Goal: Task Accomplishment & Management: Manage account settings

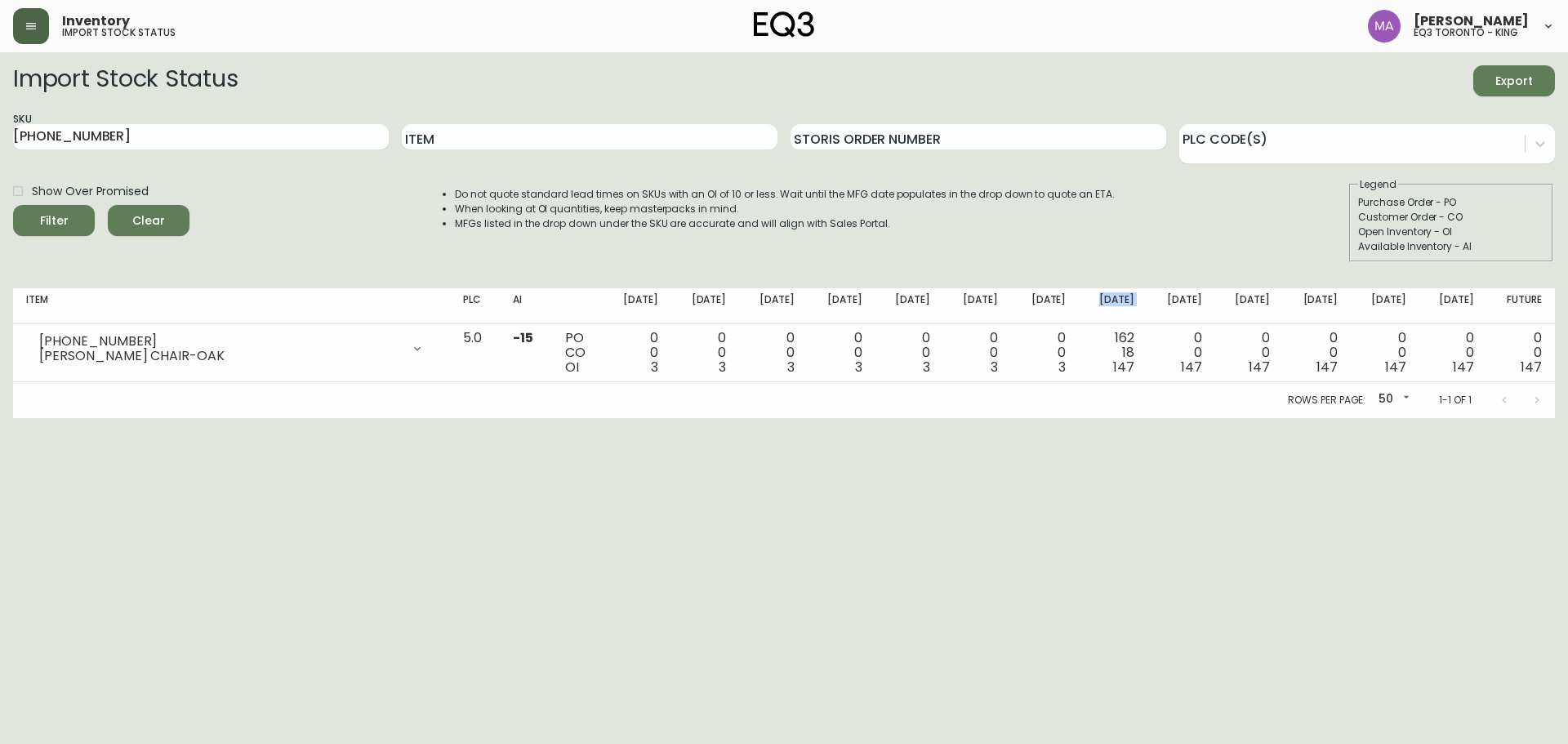
click at [28, 27] on icon "button" at bounding box center [31, 26] width 13 height 13
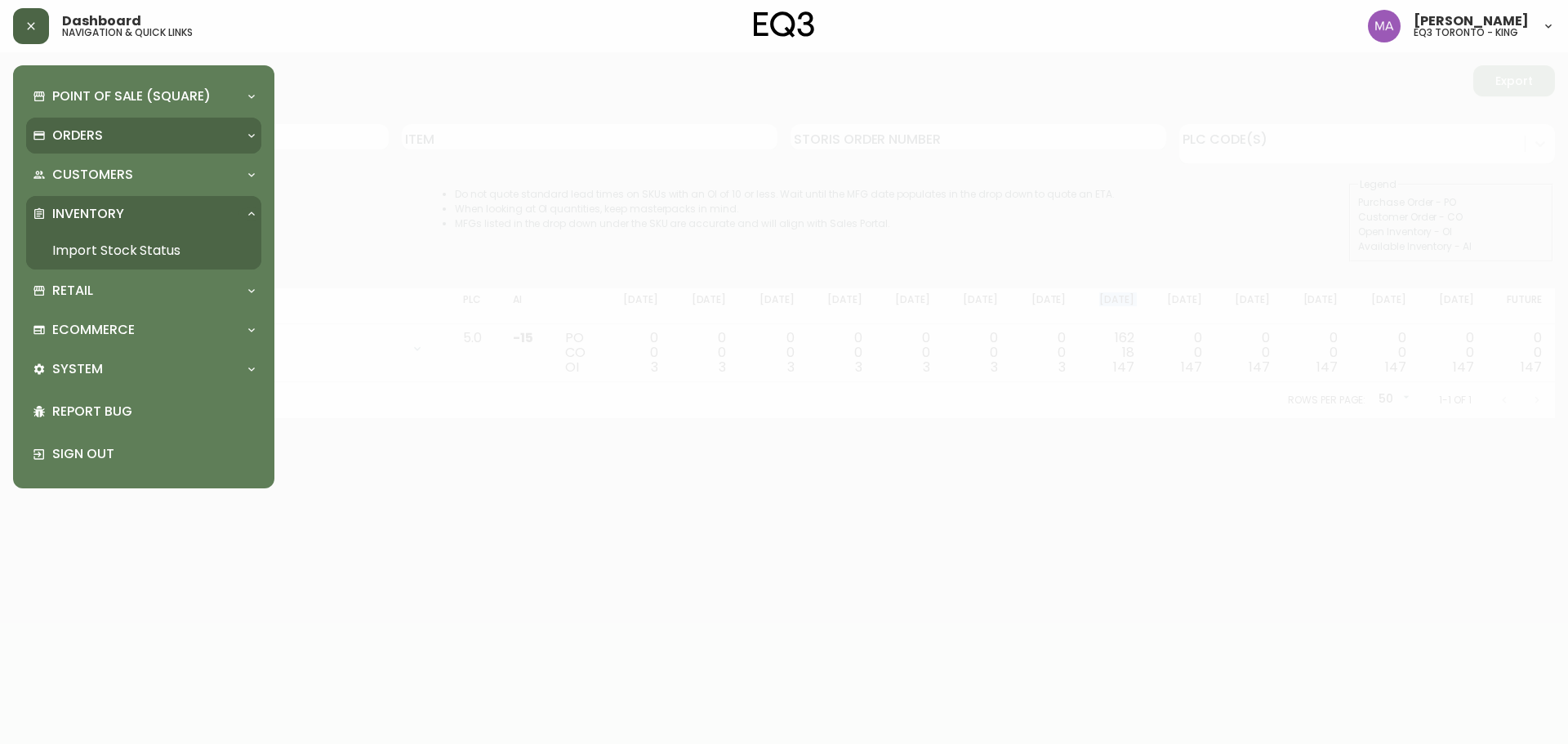
click at [87, 129] on p "Orders" at bounding box center [77, 136] width 51 height 18
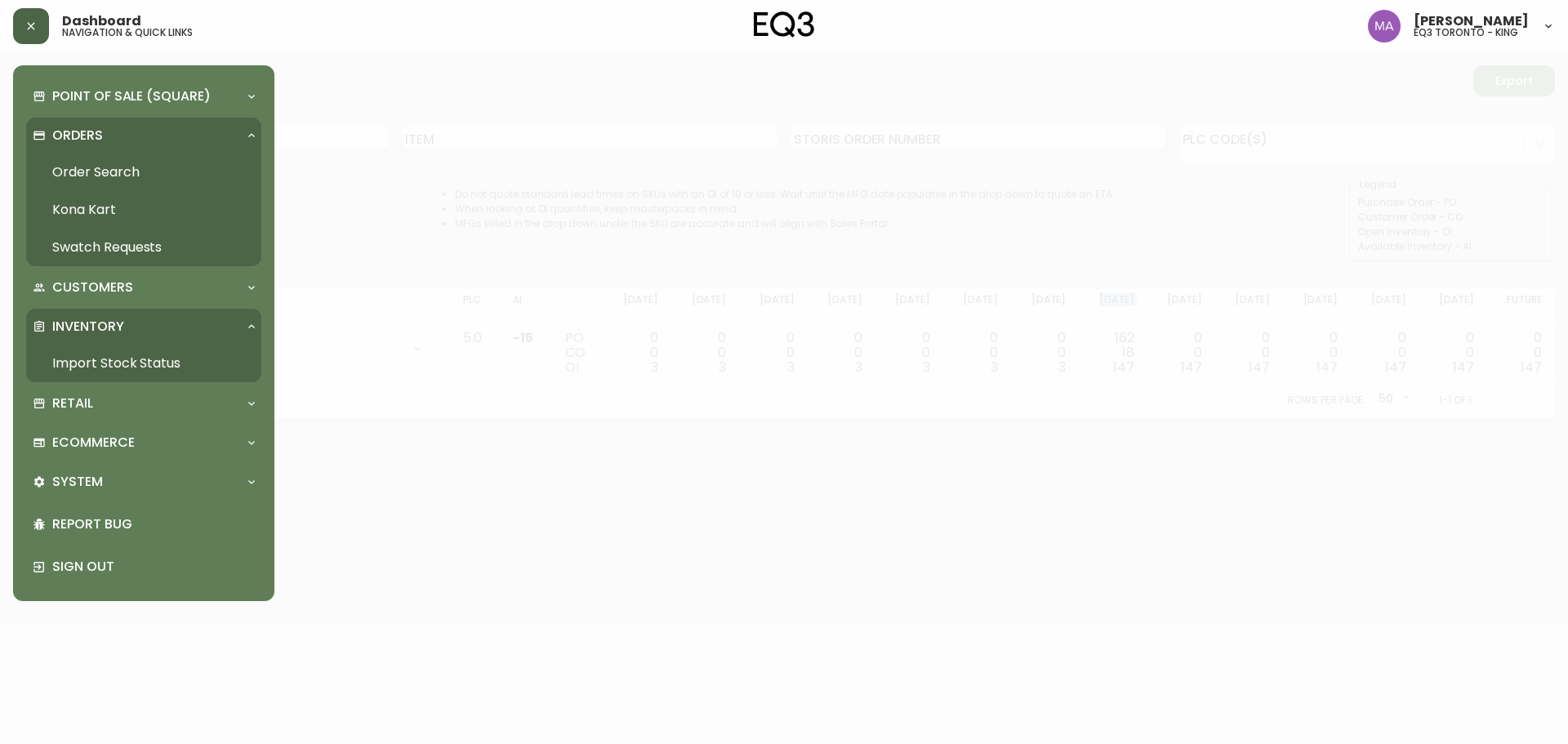
click at [101, 180] on link "Order Search" at bounding box center [144, 172] width 235 height 38
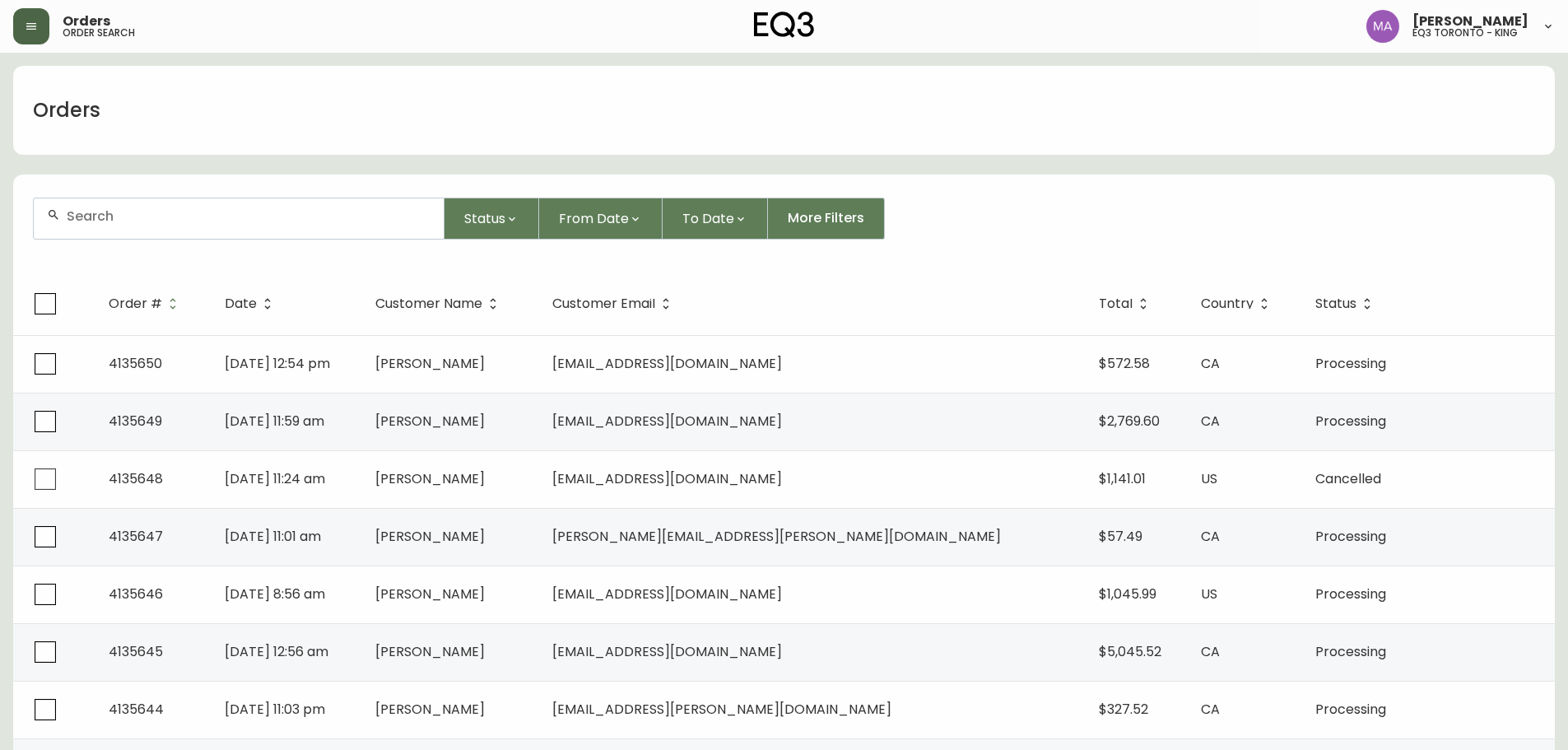
click at [141, 211] on input "text" at bounding box center [248, 217] width 364 height 16
type input "[PERSON_NAME]"
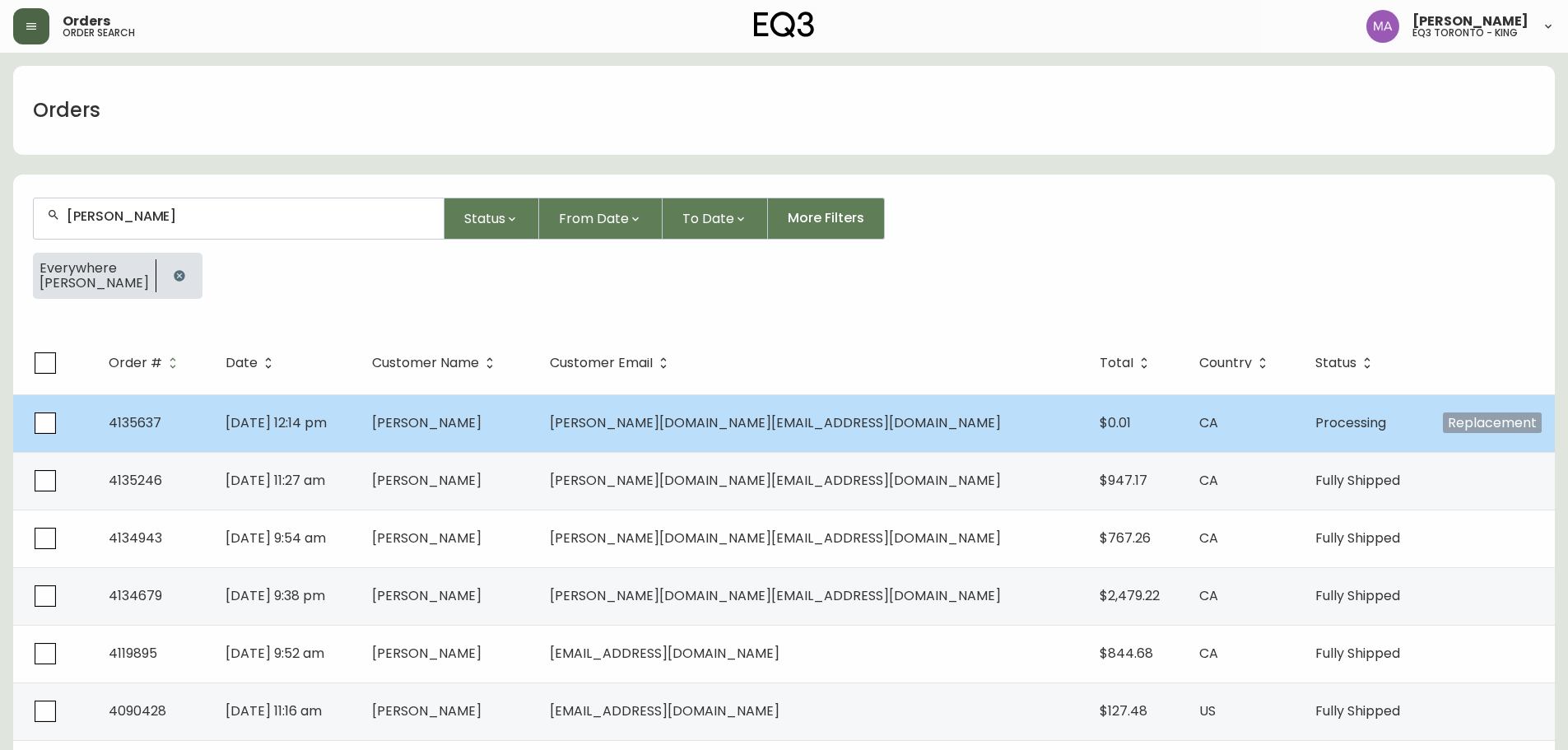
click at [482, 431] on span "[PERSON_NAME]" at bounding box center [426, 422] width 109 height 19
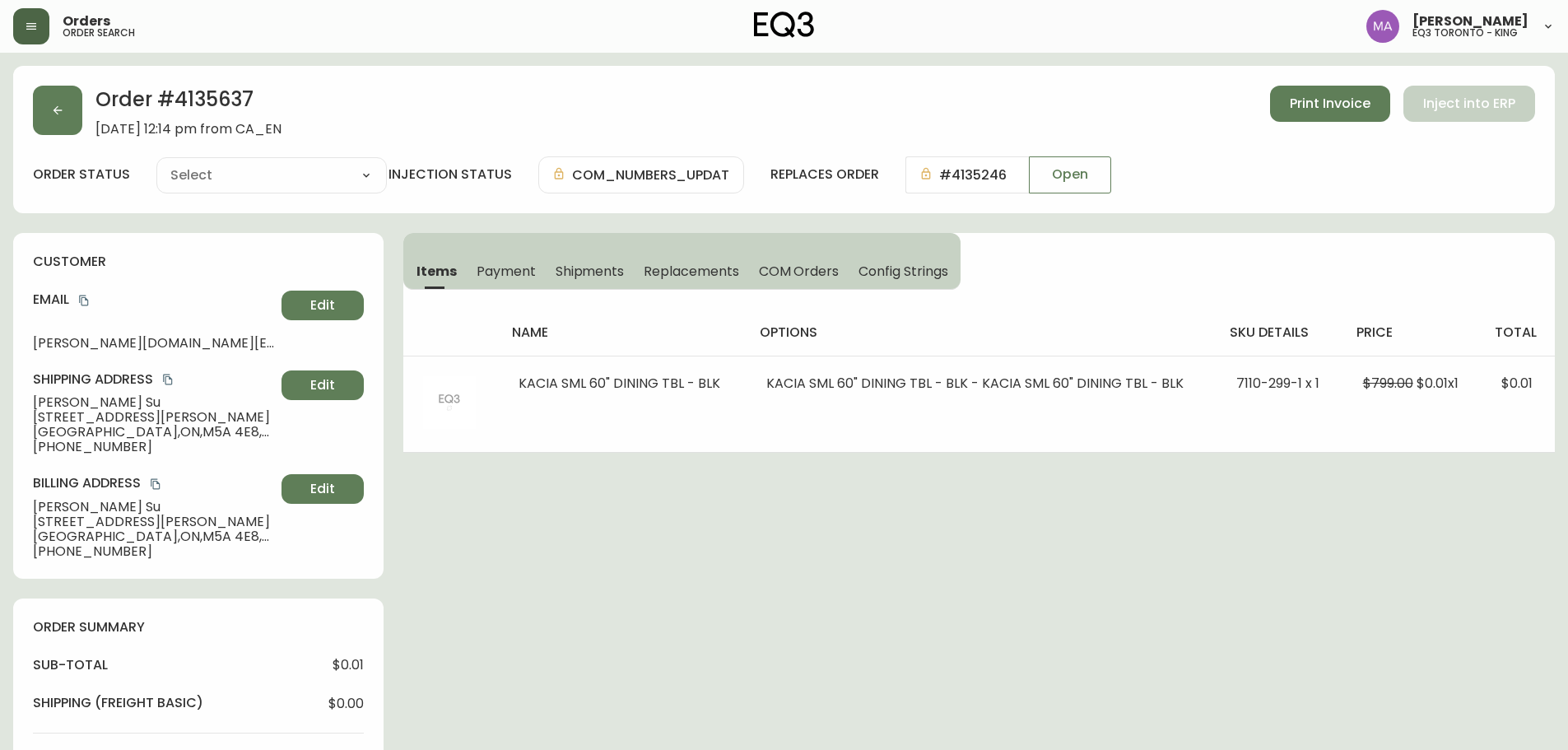
type input "Processing"
select select "PROCESSING"
click at [52, 106] on icon "button" at bounding box center [58, 110] width 13 height 13
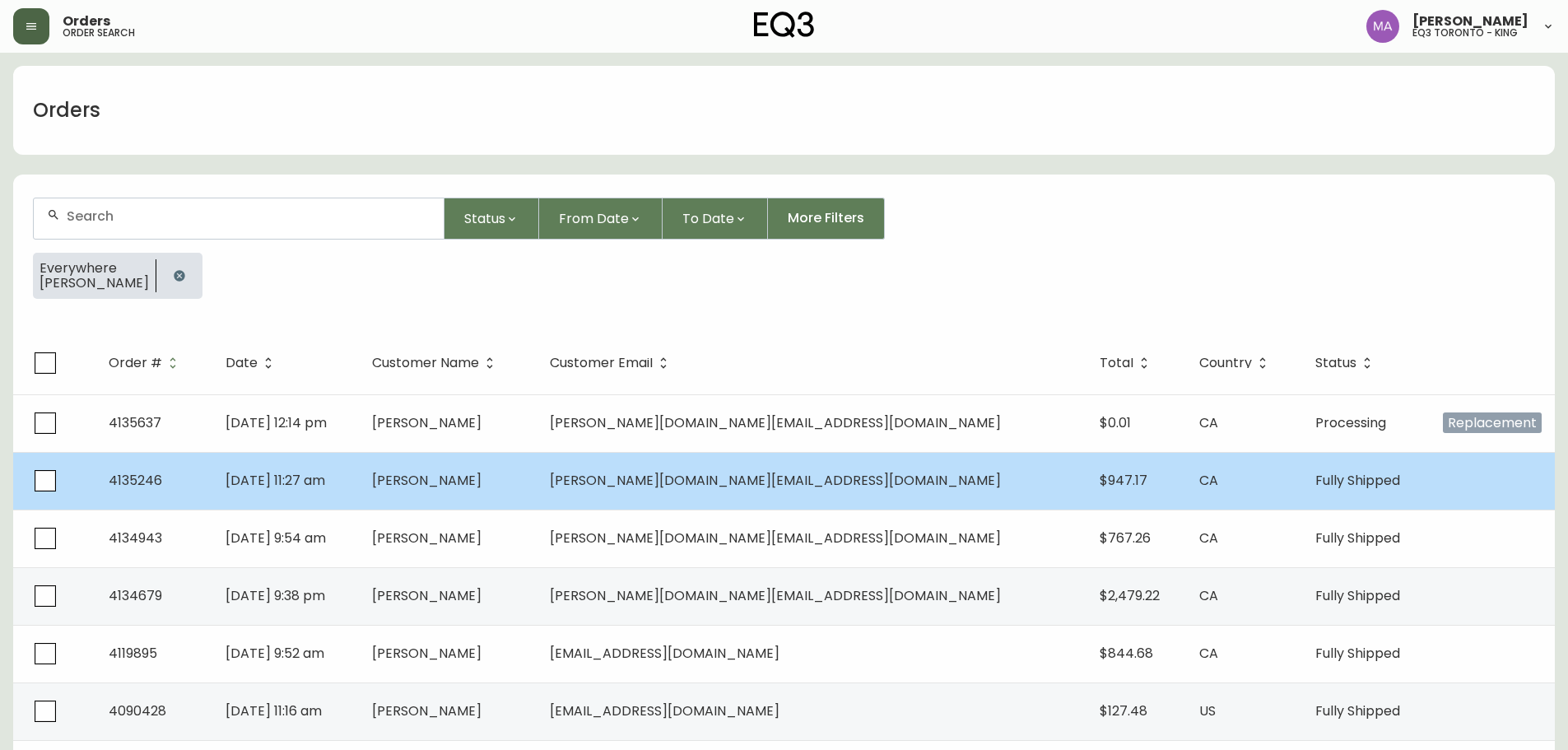
click at [537, 490] on td "[PERSON_NAME]" at bounding box center [447, 480] width 177 height 58
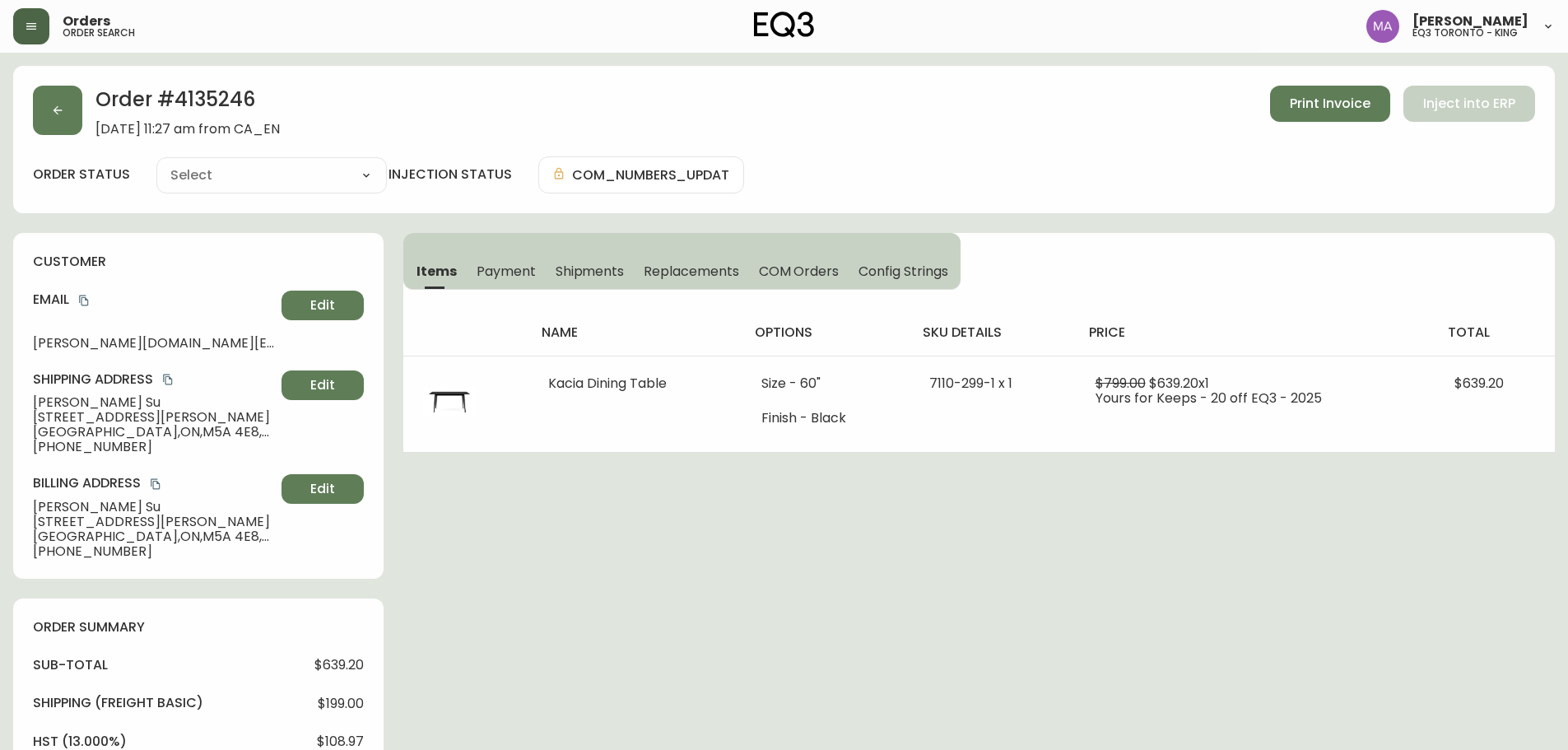
type input "Fully Shipped"
select select "FULLY_SHIPPED"
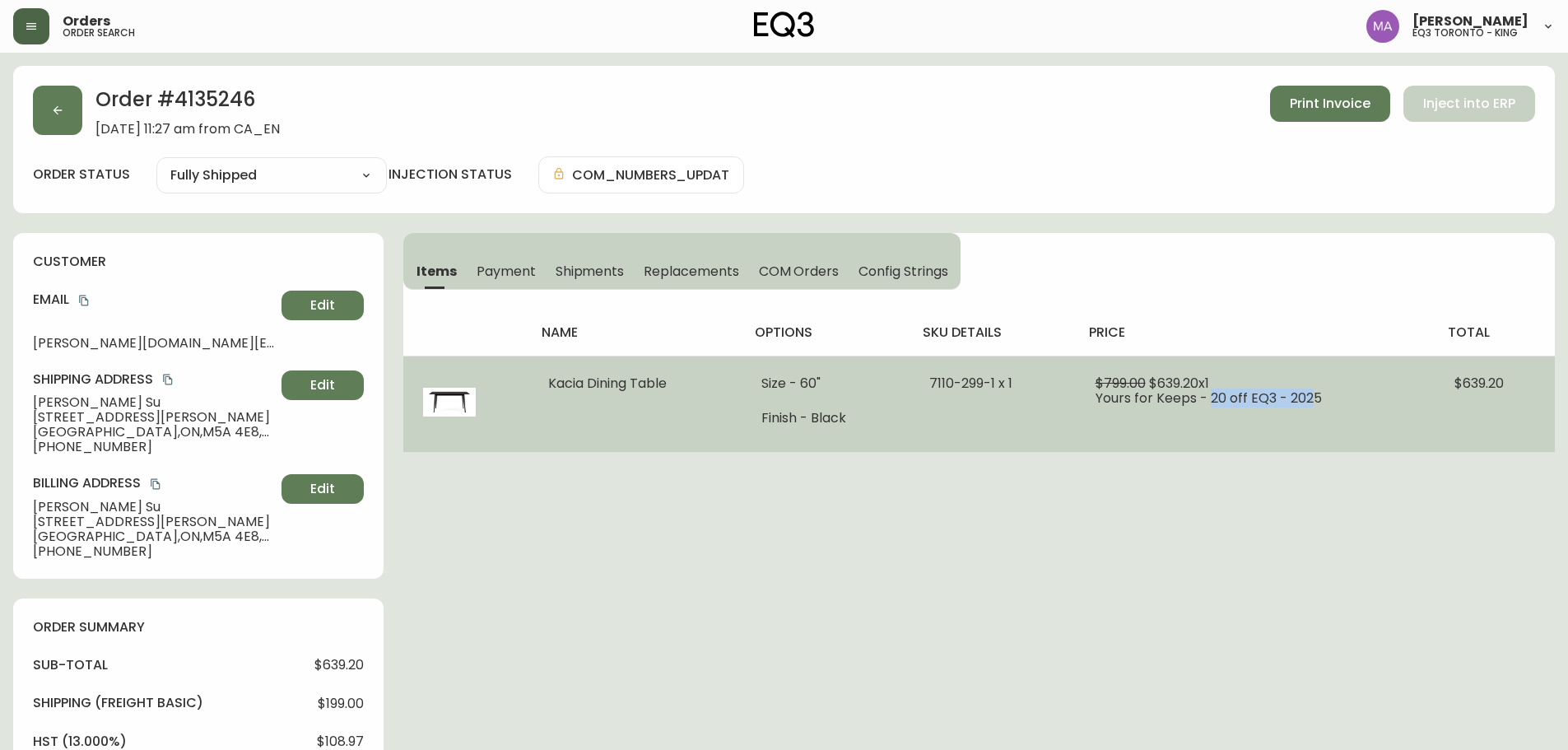
drag, startPoint x: 1212, startPoint y: 398, endPoint x: 1319, endPoint y: 414, distance: 108.2
click at [1319, 414] on td "$799.00 $639.20 x 1 Yours for Keeps - 20 off EQ3 - 2025" at bounding box center [1255, 404] width 359 height 97
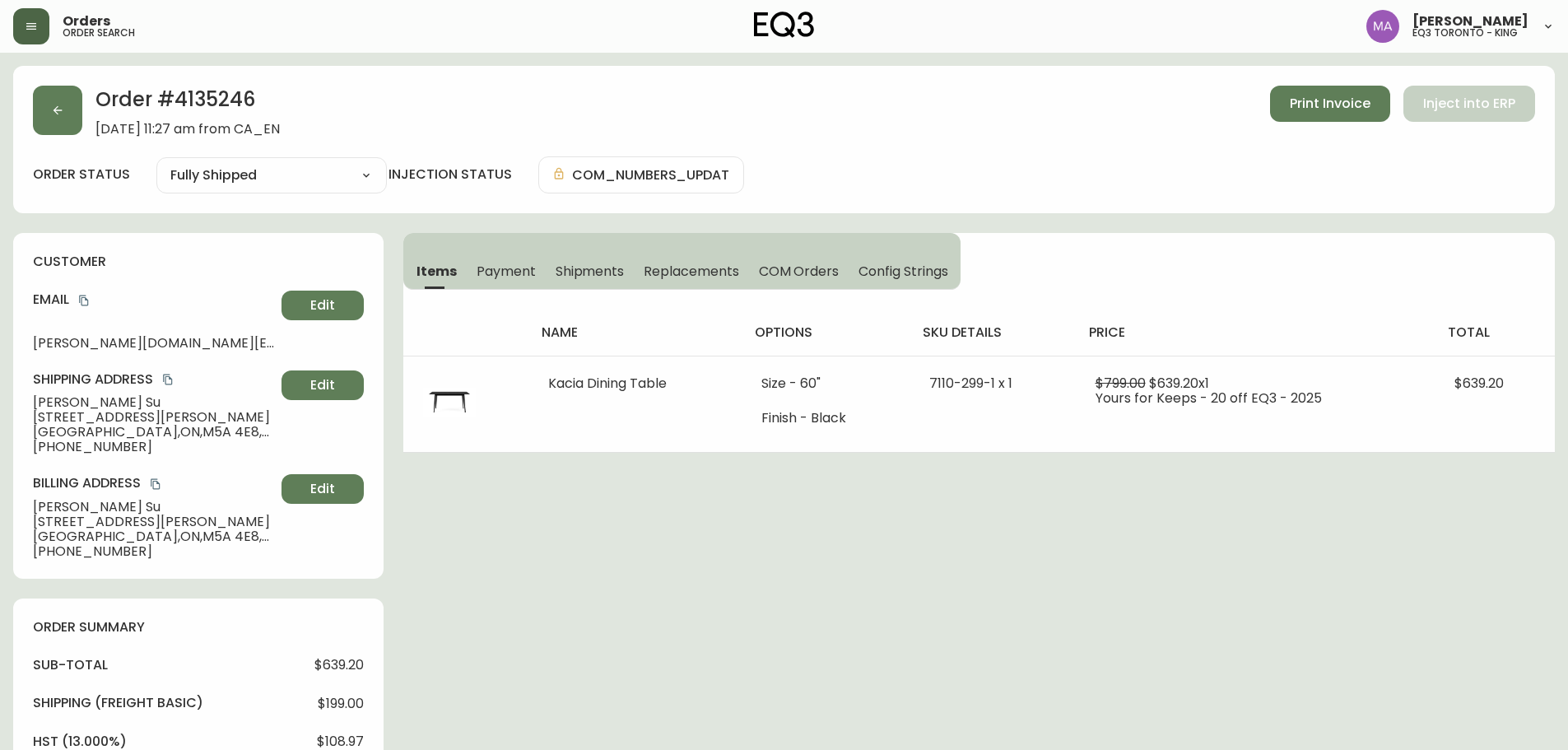
click at [1053, 509] on div "Order # 4135246 [DATE] 11:27 am from [GEOGRAPHIC_DATA] Print Invoice Inject int…" at bounding box center [784, 705] width 1541 height 1279
click at [1473, 222] on div "Order # 4135246 [DATE] 11:27 am from [GEOGRAPHIC_DATA] Print Invoice Inject int…" at bounding box center [784, 705] width 1541 height 1279
click at [1480, 222] on div "Order # 4135246 [DATE] 11:27 am from [GEOGRAPHIC_DATA] Print Invoice Inject int…" at bounding box center [784, 705] width 1541 height 1279
click at [1054, 143] on div "Order # 4135246 [DATE] 11:27 am from CA_EN Print Invoice Inject into ERP order …" at bounding box center [784, 139] width 1541 height 147
click at [24, 18] on button "button" at bounding box center [31, 26] width 36 height 36
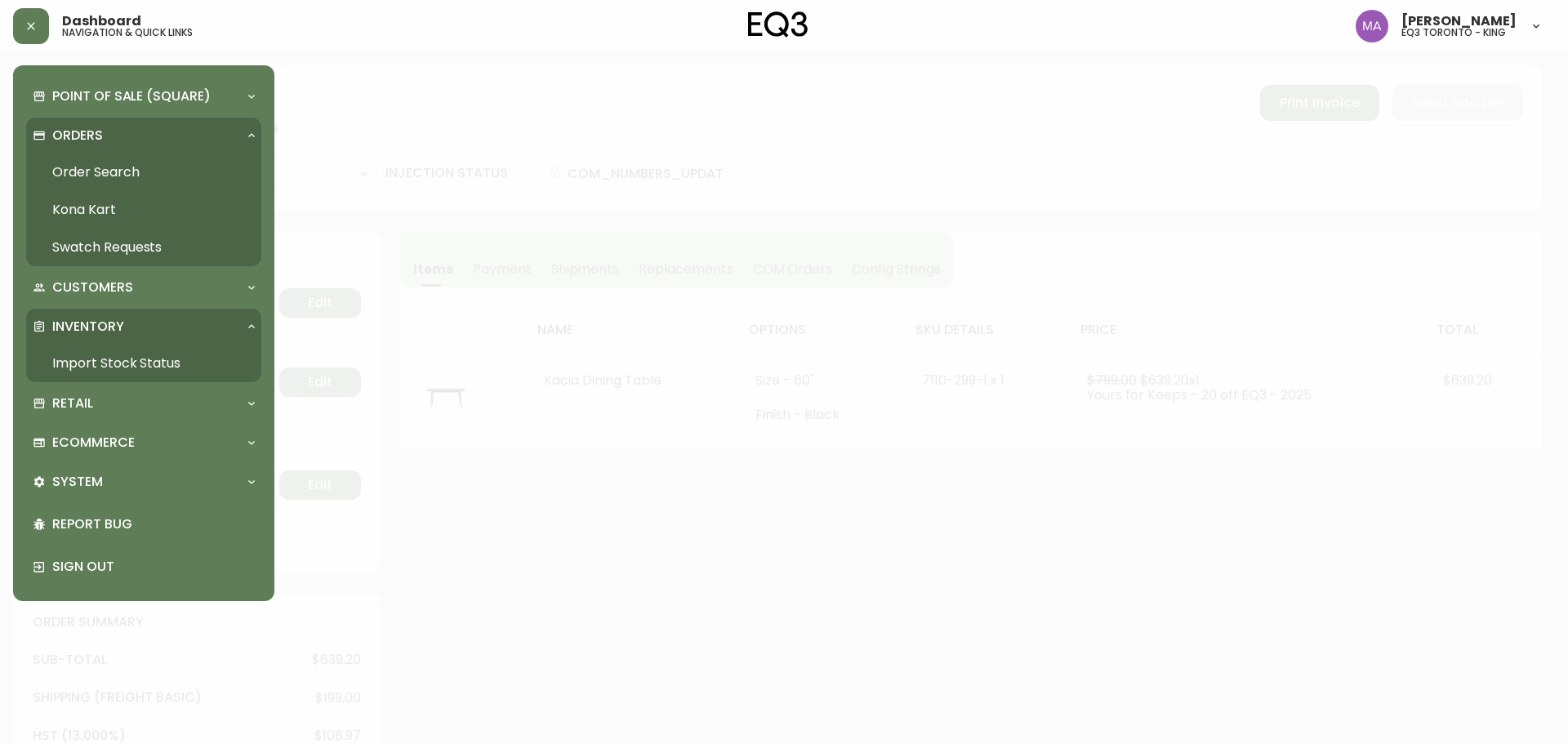
click at [121, 368] on link "Import Stock Status" at bounding box center [144, 363] width 235 height 38
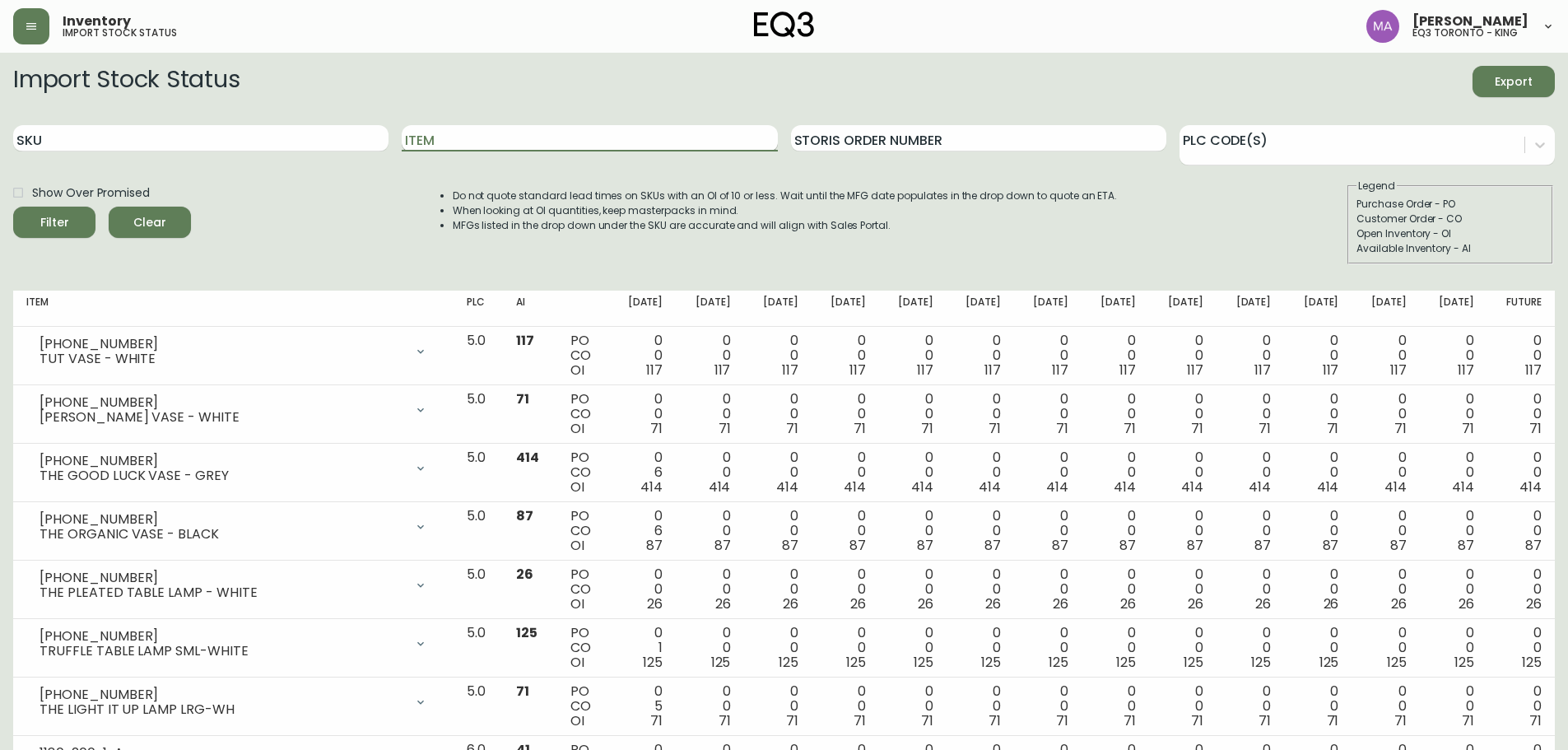
click at [529, 143] on input "Item" at bounding box center [589, 138] width 375 height 27
type input "[PERSON_NAME]"
click at [13, 207] on button "Filter" at bounding box center [54, 222] width 83 height 31
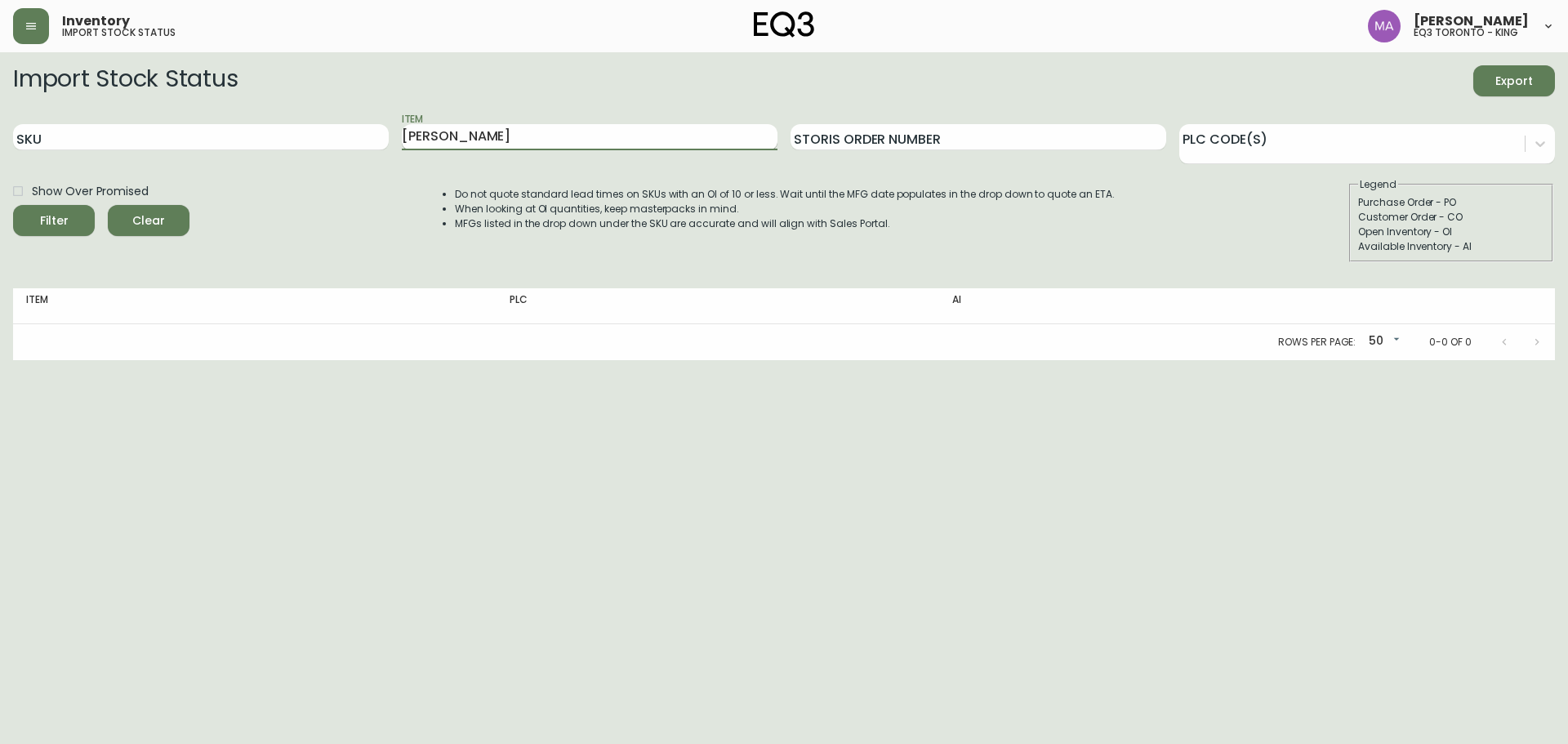
click at [13, 205] on button "Filter" at bounding box center [54, 220] width 82 height 31
drag, startPoint x: 484, startPoint y: 126, endPoint x: 364, endPoint y: 147, distance: 121.8
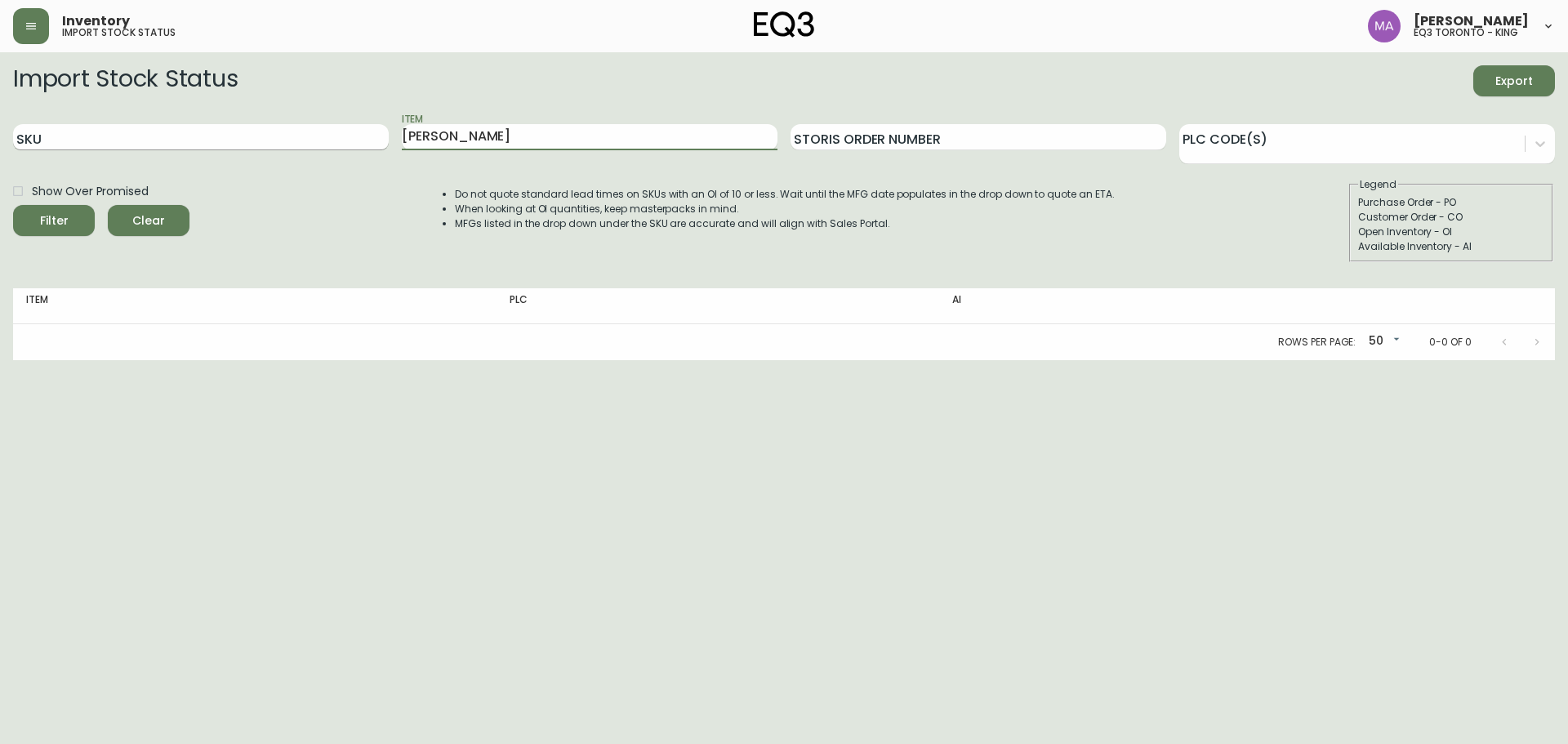
click at [364, 147] on div "SKU Item [PERSON_NAME] Storis Order Number PLC Code(s)" at bounding box center [784, 137] width 1542 height 53
click at [35, 25] on icon "button" at bounding box center [31, 26] width 13 height 13
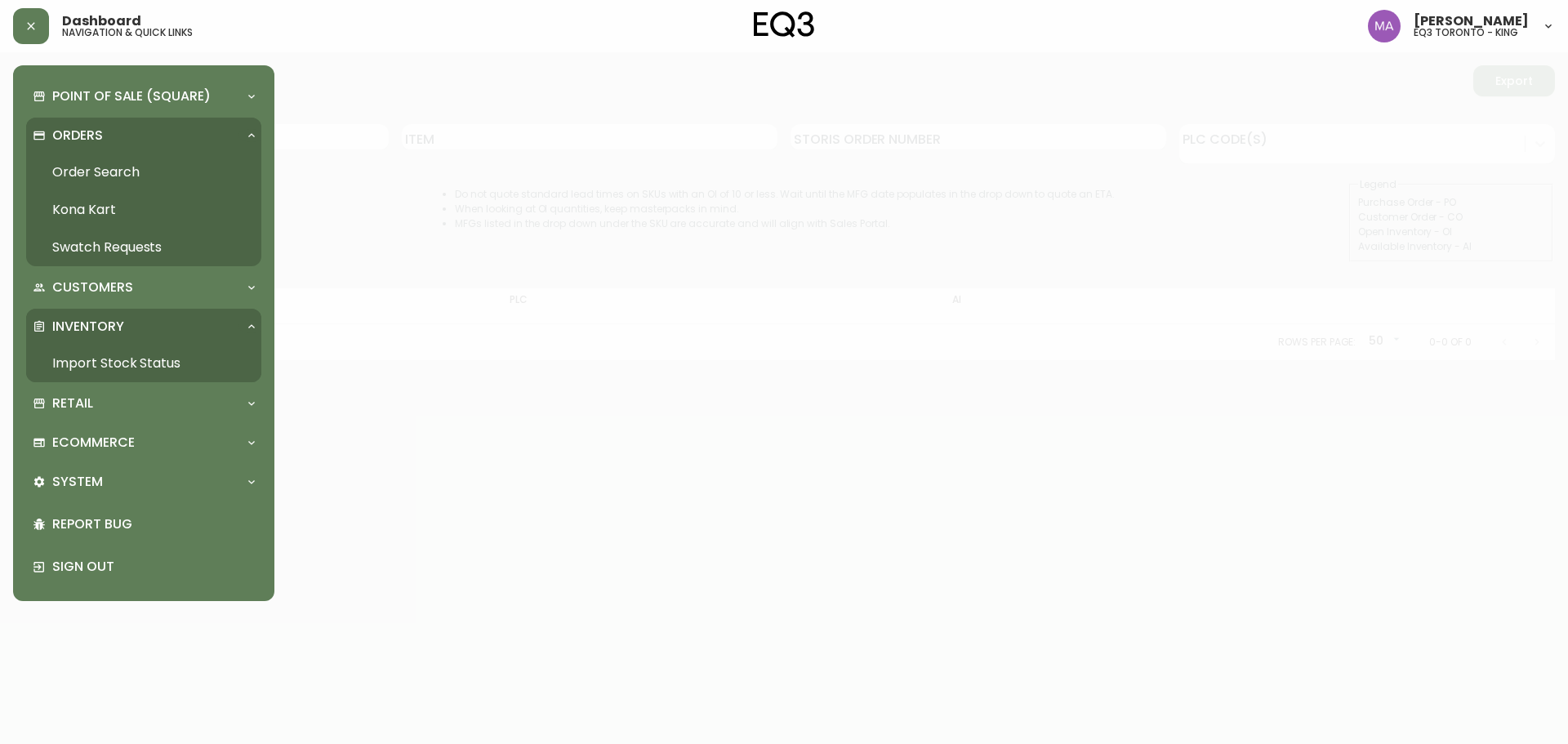
click at [119, 165] on link "Order Search" at bounding box center [144, 172] width 235 height 38
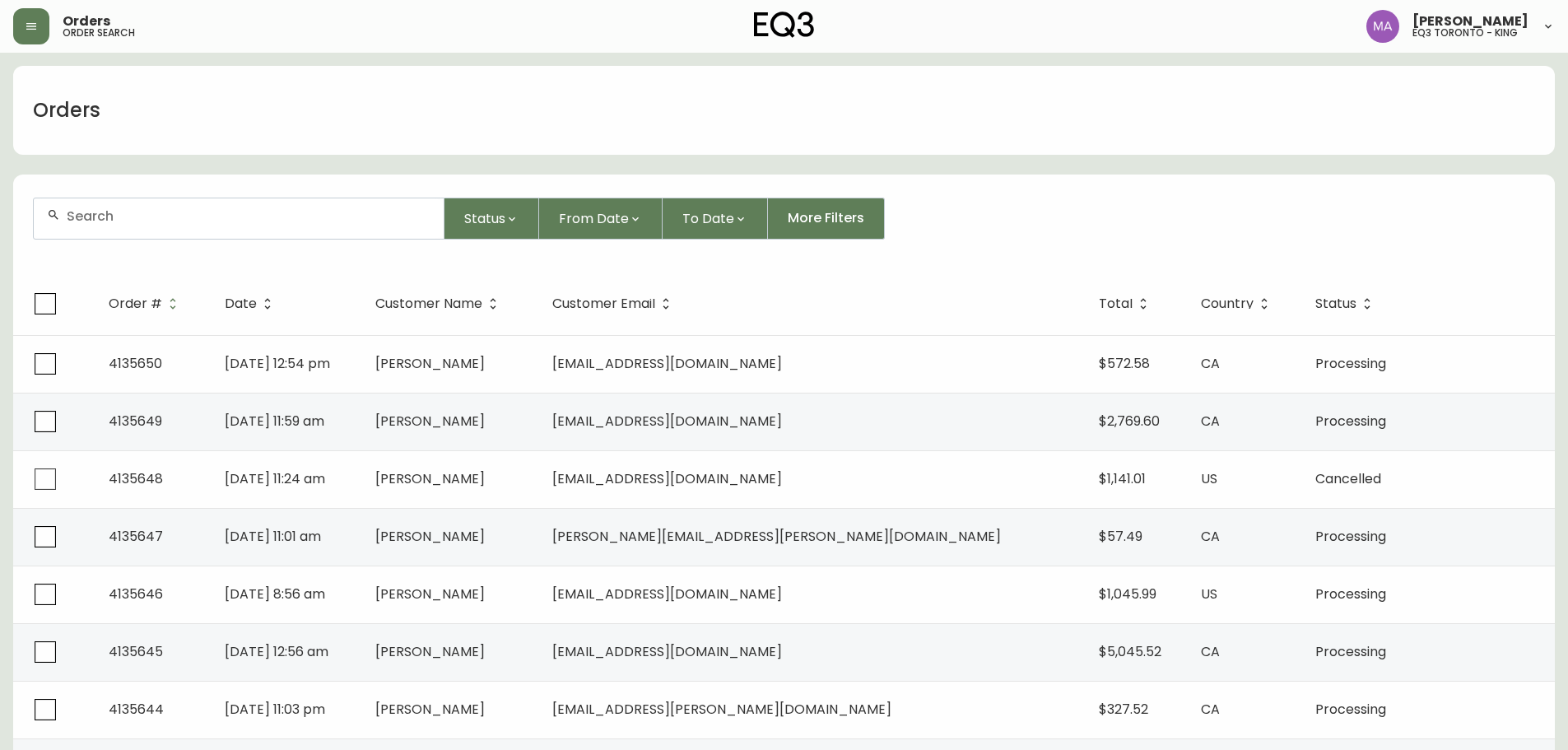
click at [164, 222] on input "text" at bounding box center [248, 217] width 364 height 16
type input "[PERSON_NAME]"
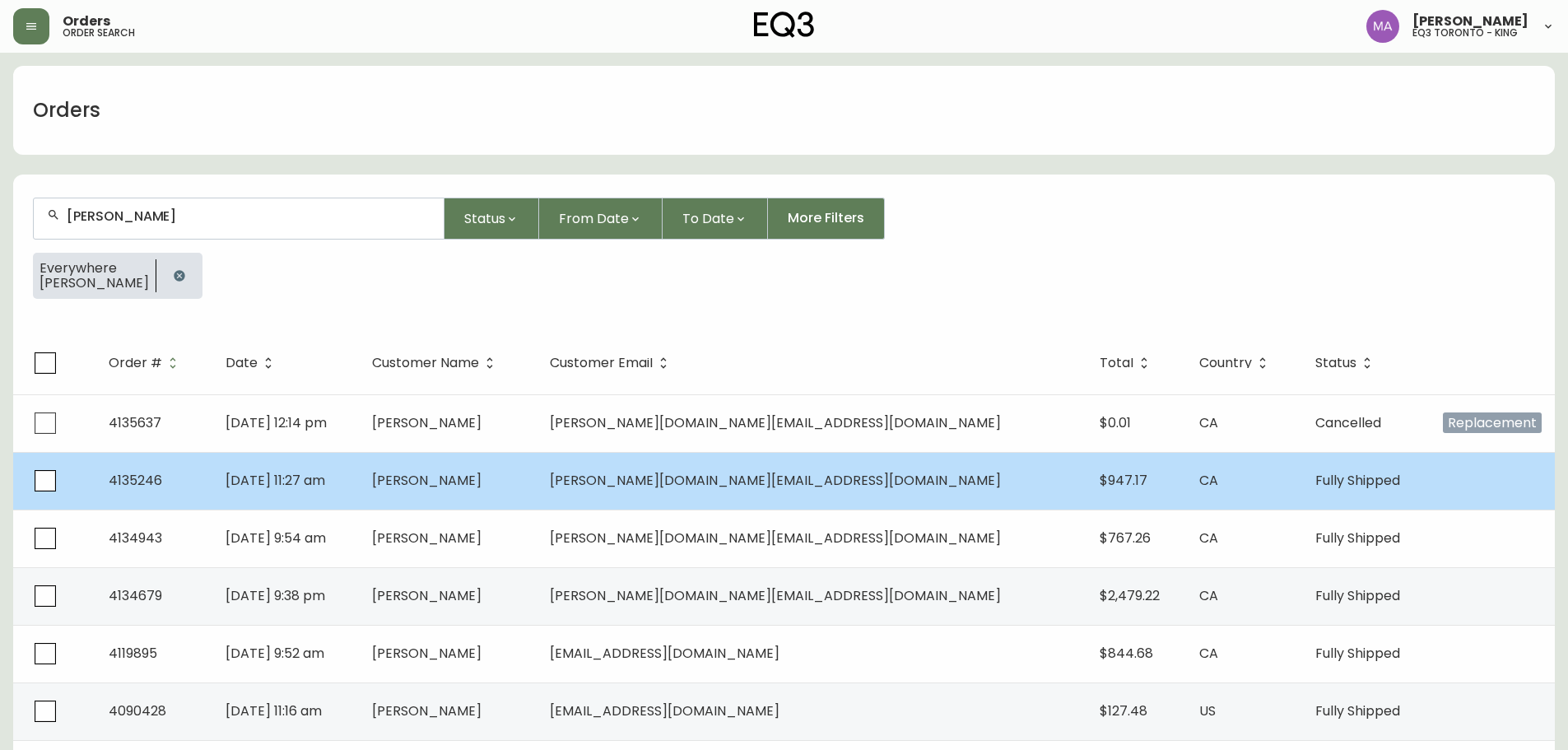
click at [537, 486] on td "[PERSON_NAME]" at bounding box center [447, 480] width 177 height 58
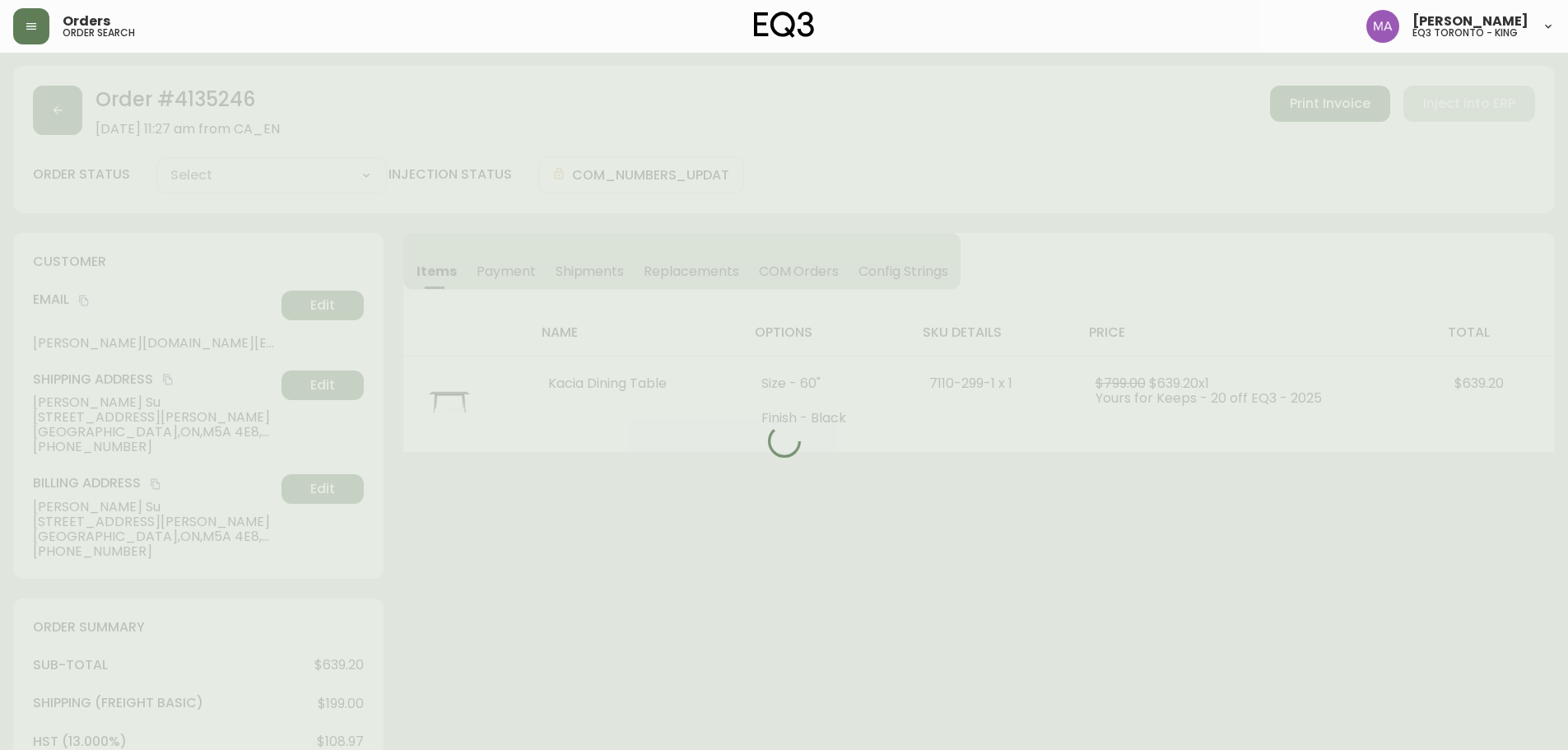
type input "Fully Shipped"
select select "FULLY_SHIPPED"
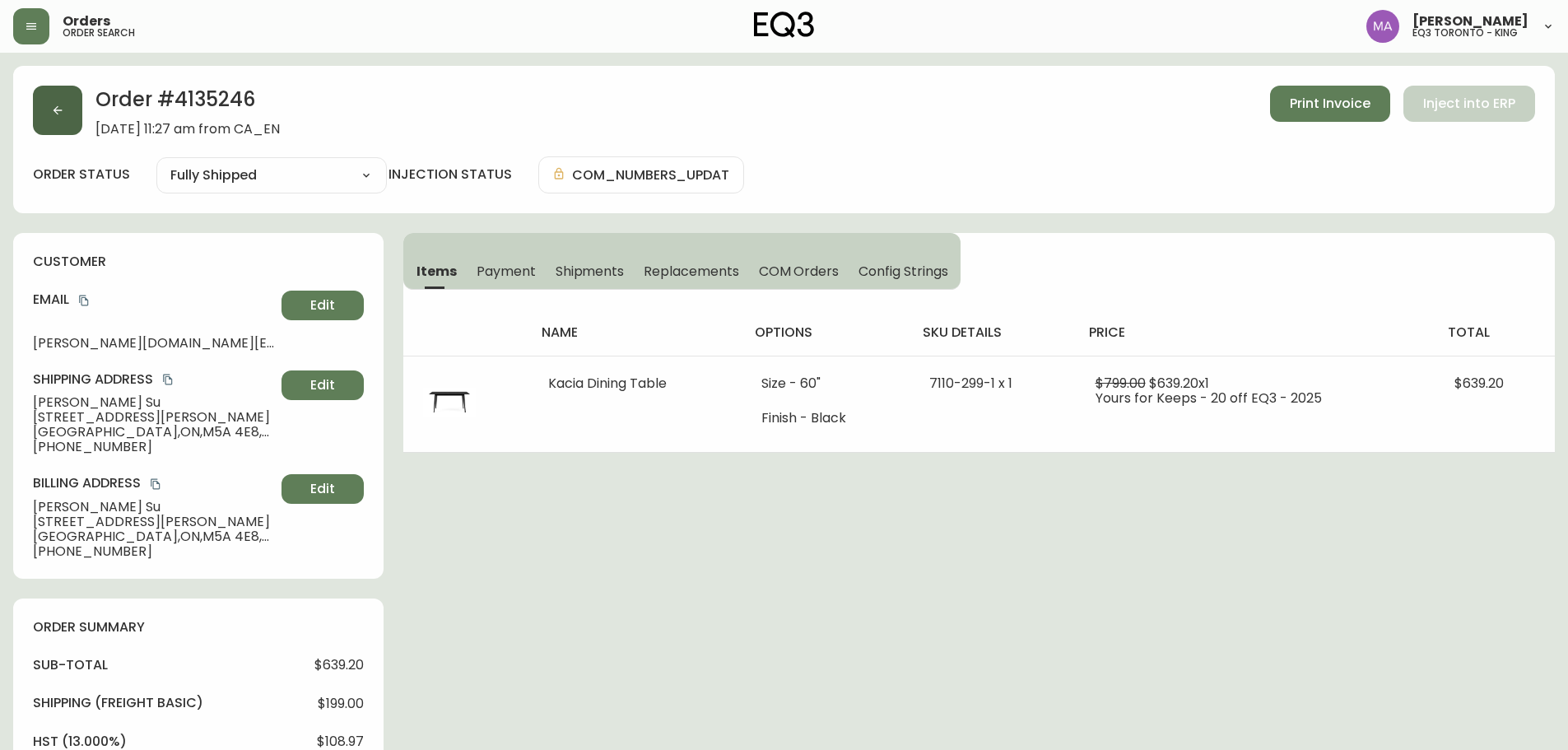
click at [65, 111] on button "button" at bounding box center [58, 110] width 50 height 50
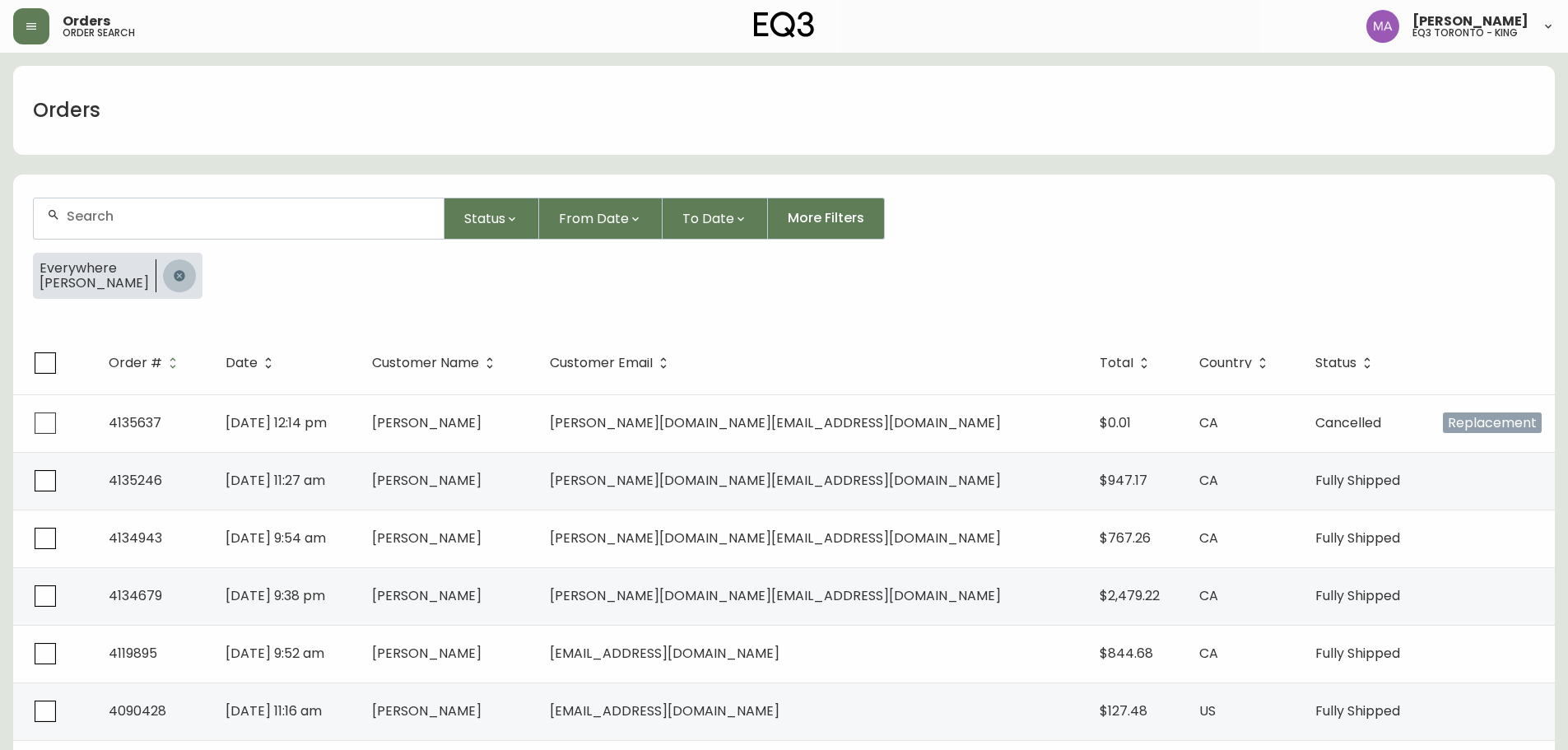
click at [174, 276] on icon "button" at bounding box center [179, 275] width 11 height 11
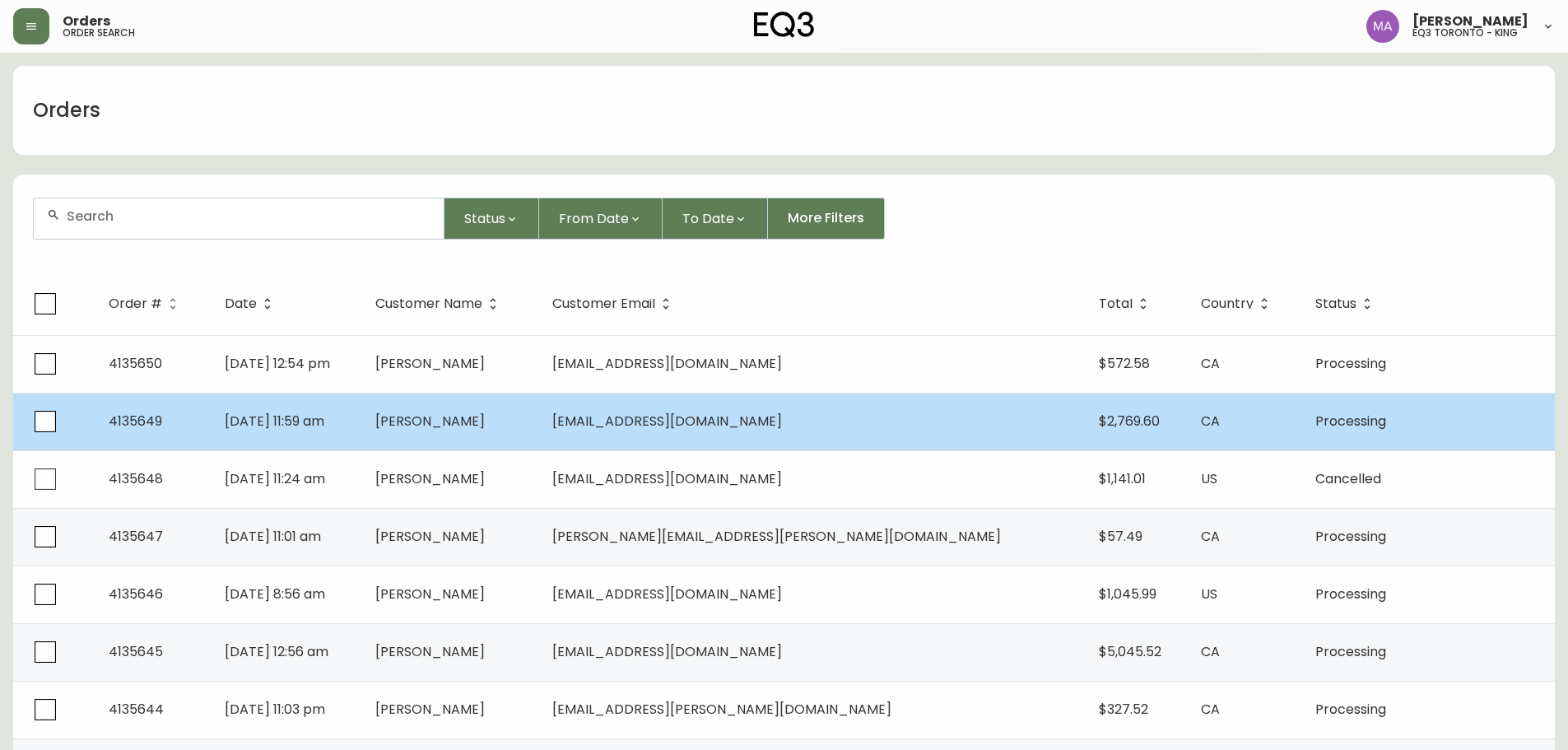
click at [540, 413] on td "[PERSON_NAME]" at bounding box center [450, 421] width 177 height 58
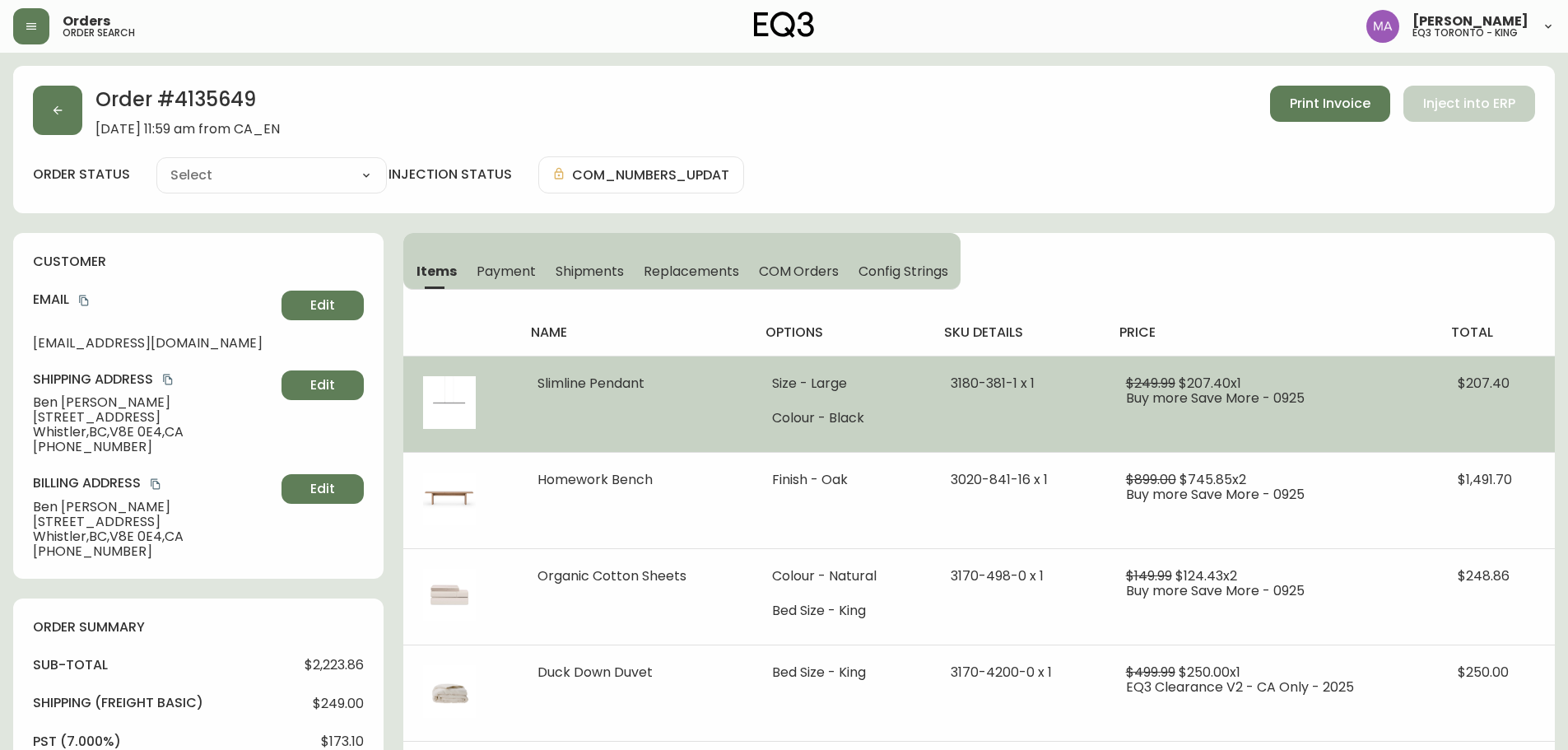
type input "Processing"
select select "PROCESSING"
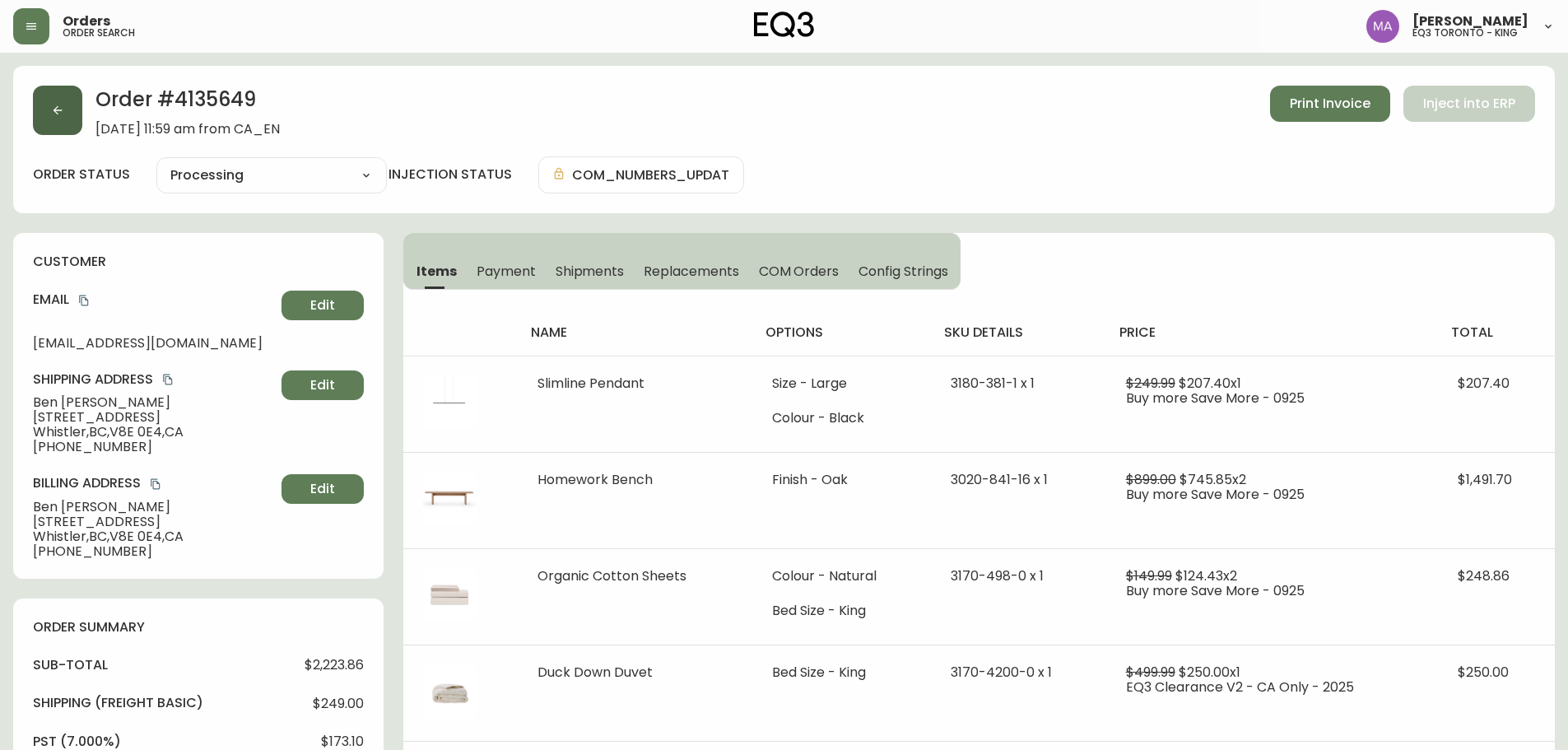
click at [61, 101] on button "button" at bounding box center [58, 110] width 50 height 50
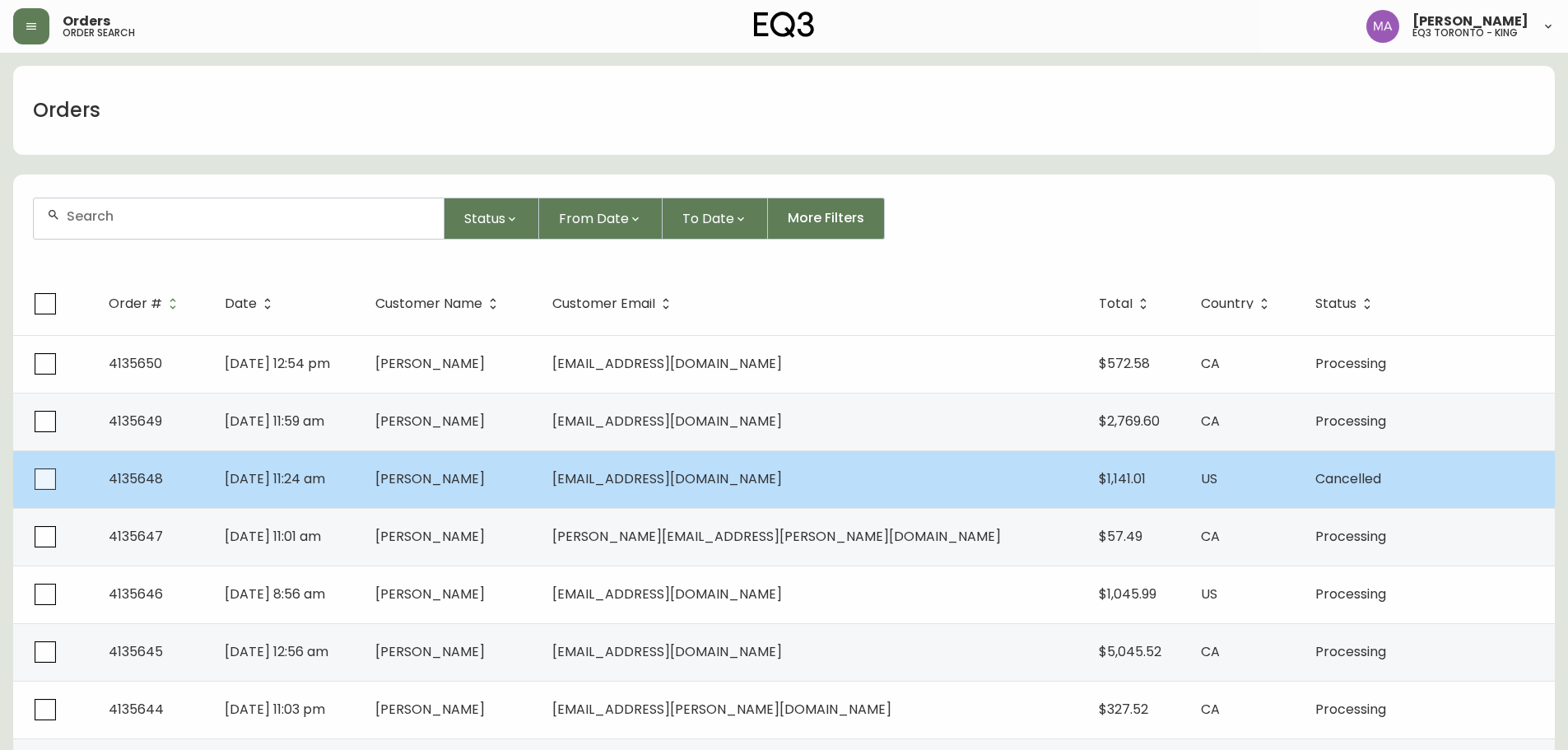
click at [540, 467] on td "[PERSON_NAME]" at bounding box center [450, 478] width 177 height 58
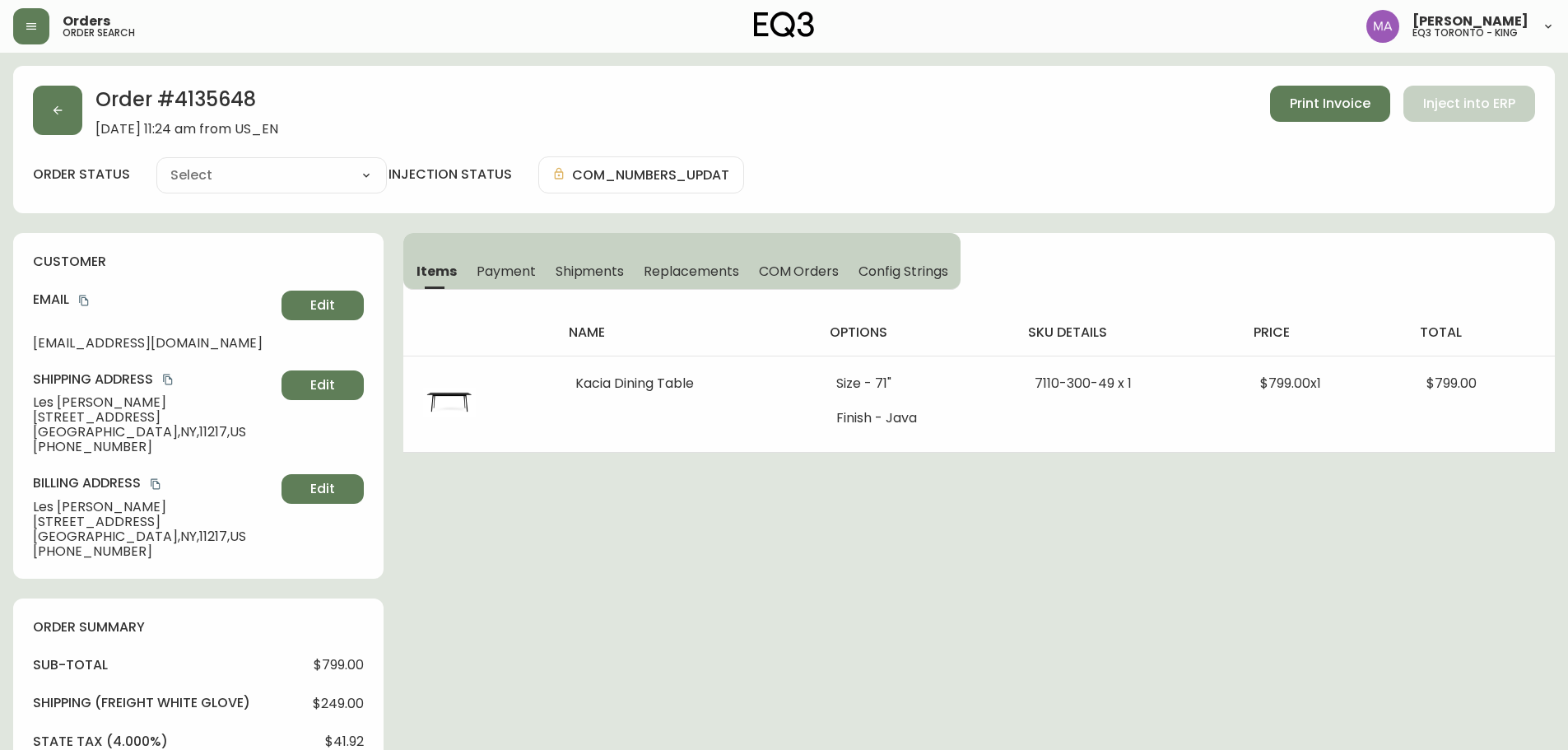
type input "Cancelled"
select select "CANCELLED"
click at [62, 111] on icon "button" at bounding box center [58, 110] width 13 height 13
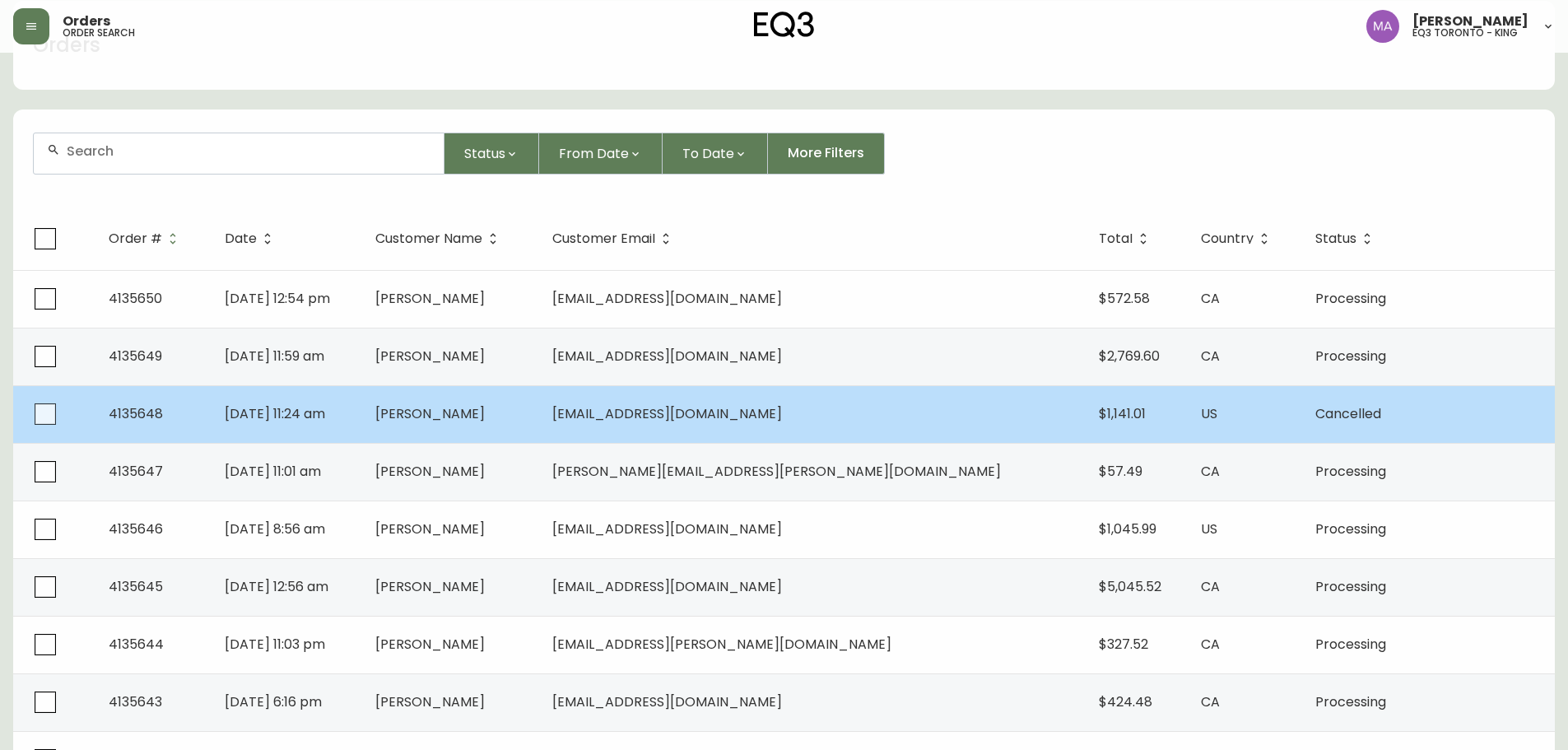
scroll to position [165, 0]
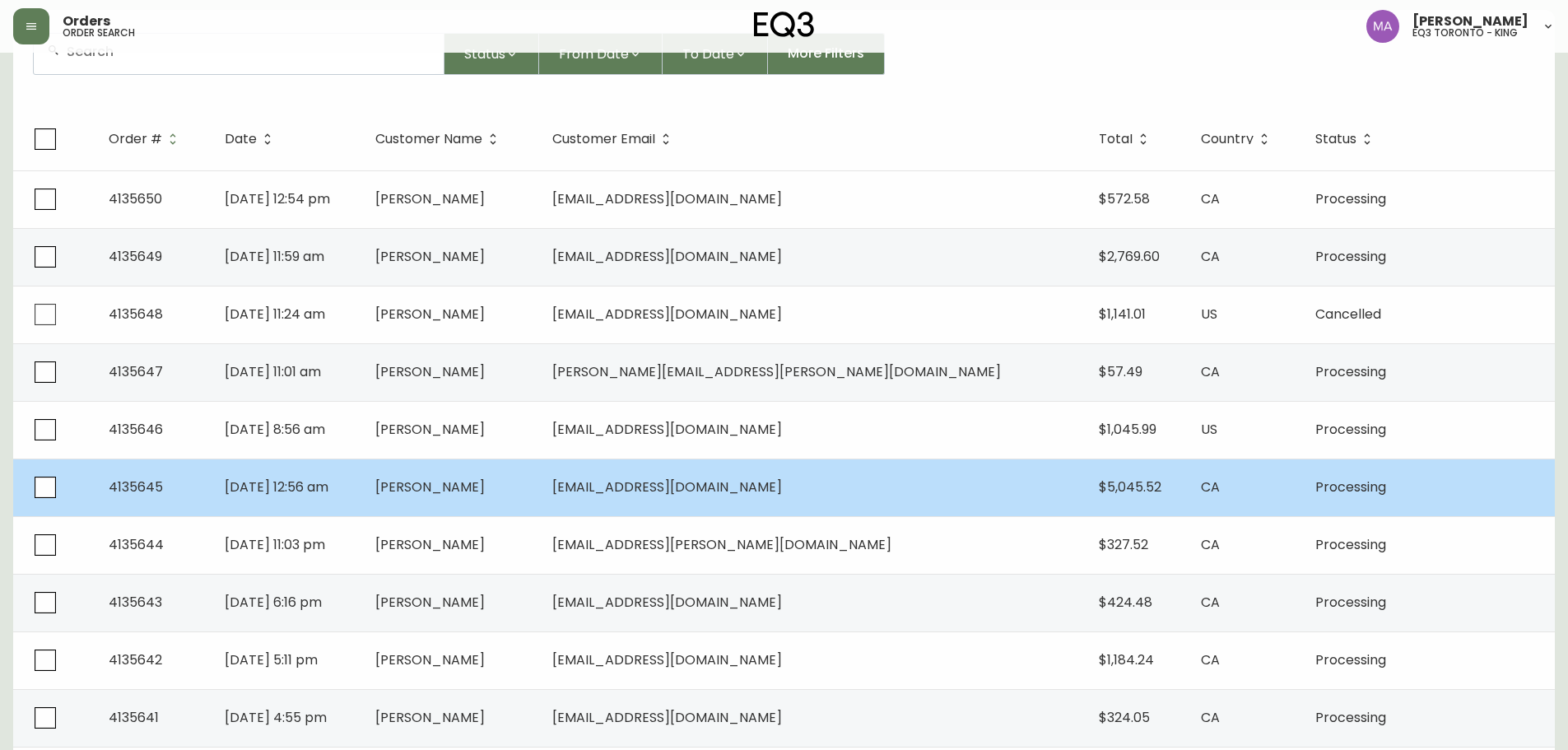
click at [540, 487] on td "[PERSON_NAME]" at bounding box center [450, 487] width 177 height 58
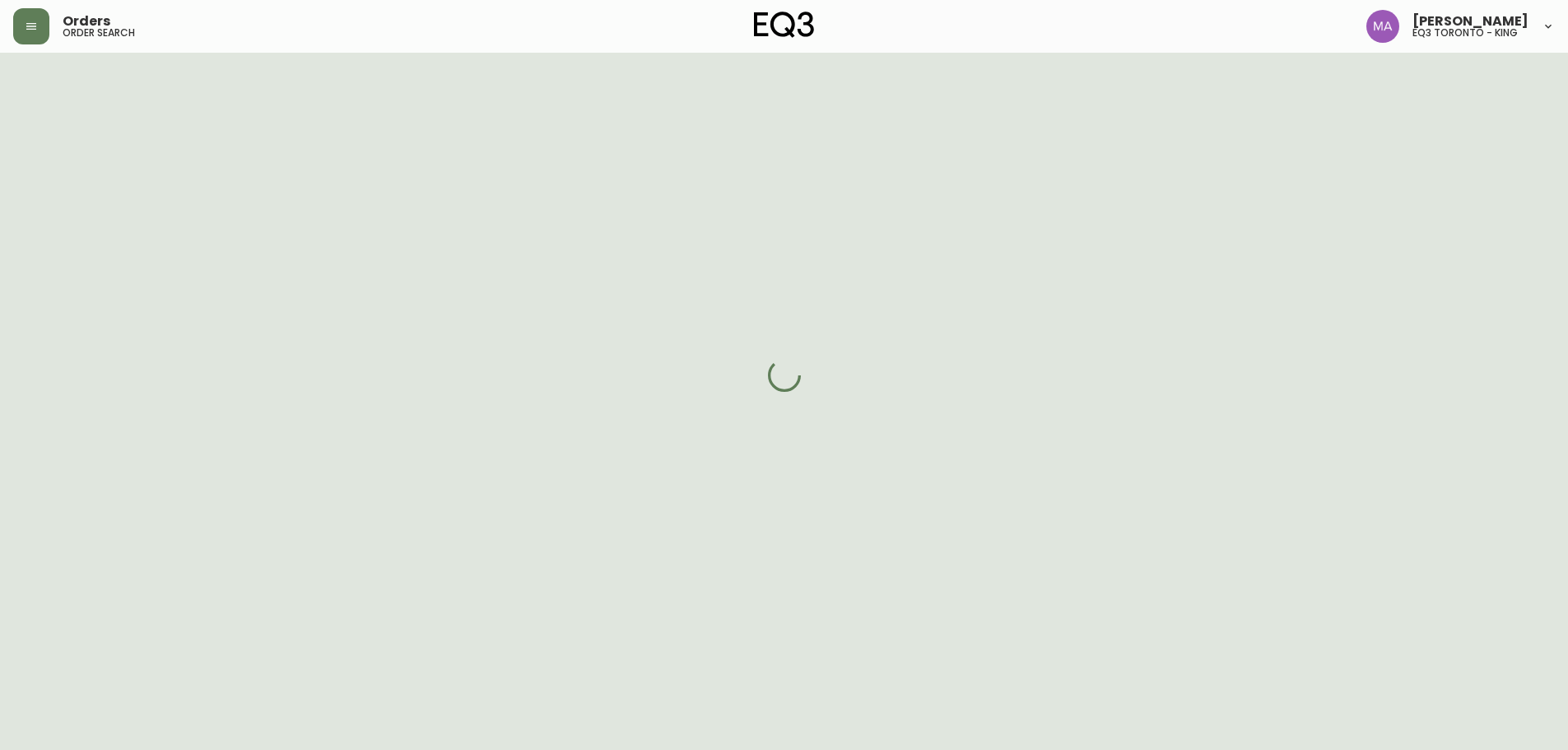
scroll to position [165, 0]
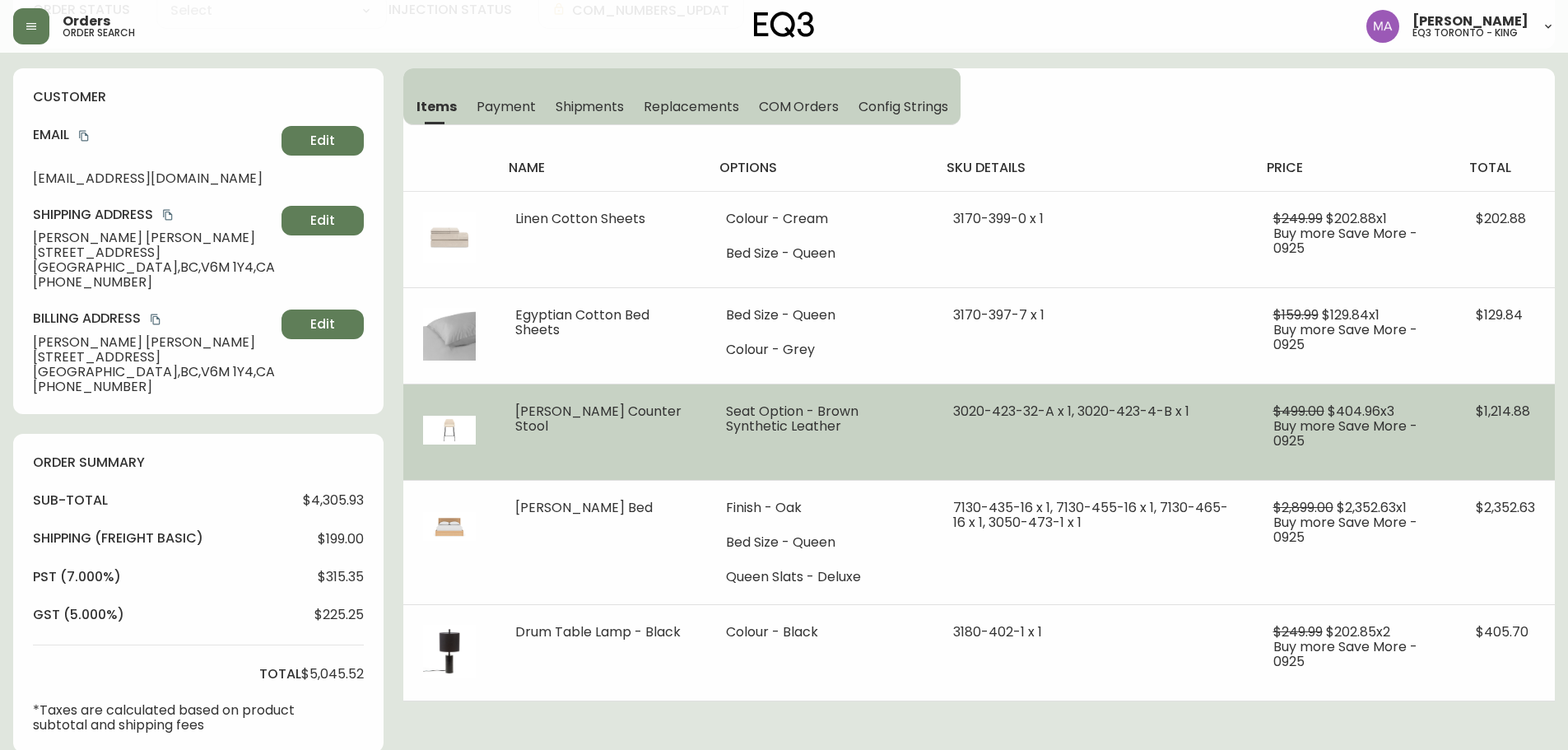
type input "Processing"
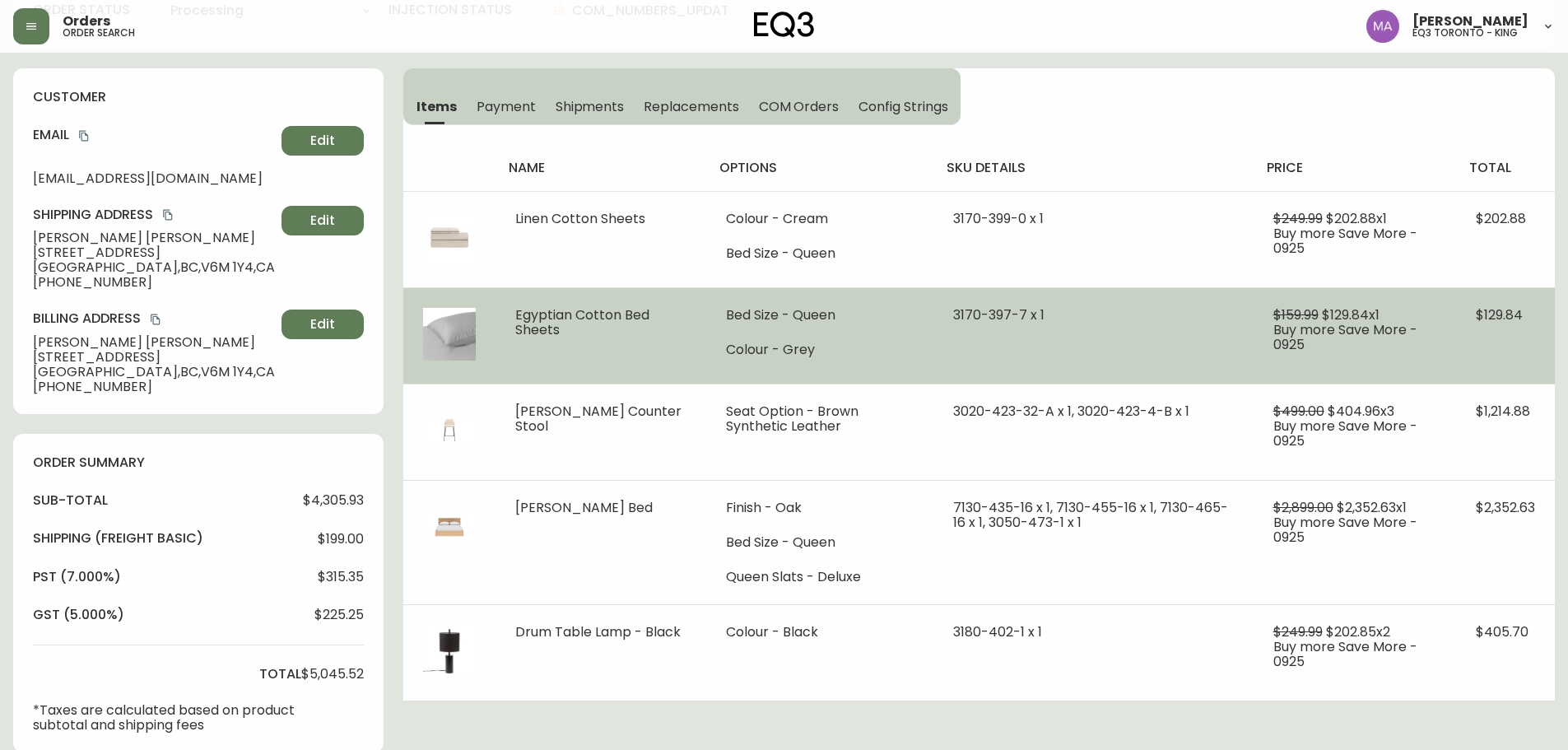
select select "PROCESSING"
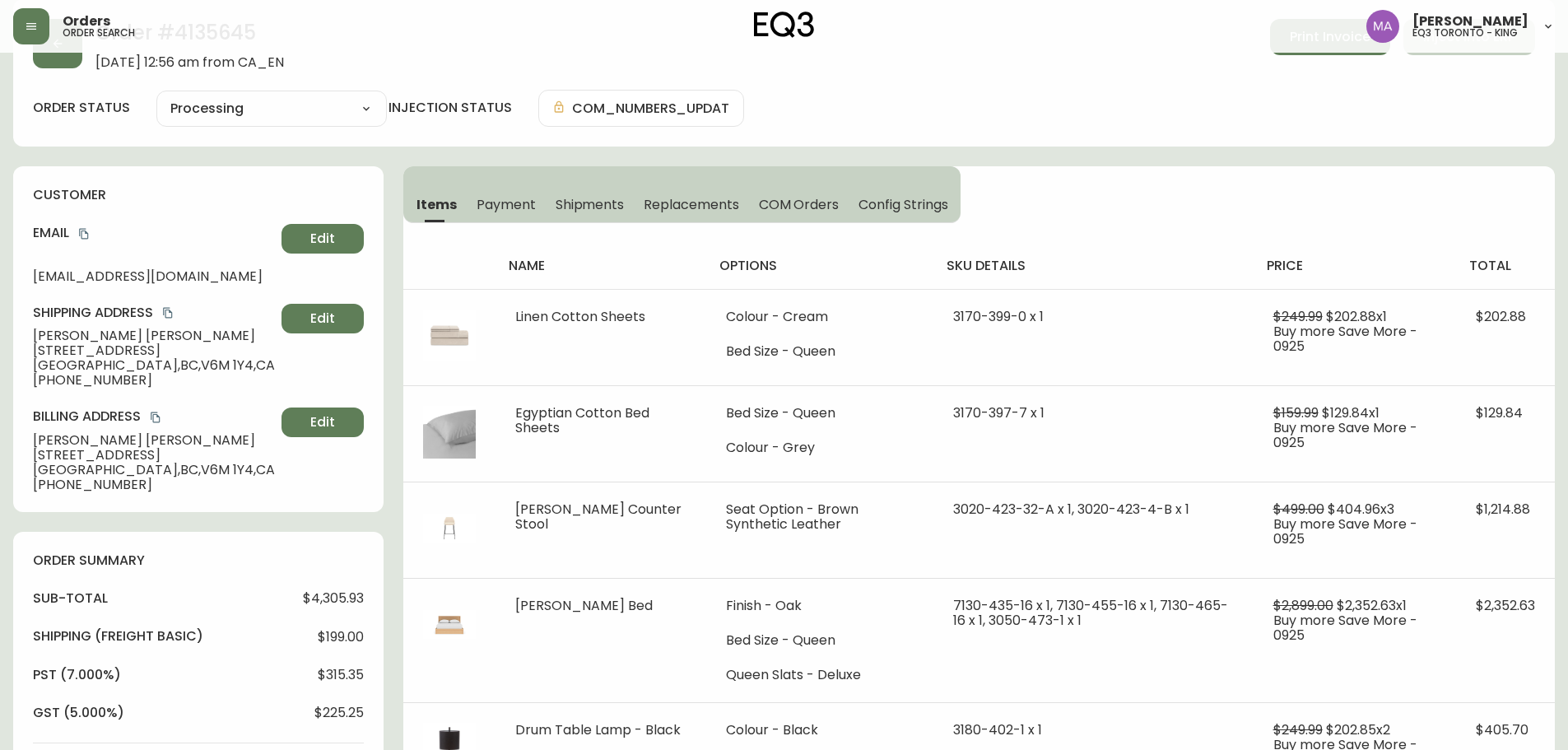
scroll to position [0, 0]
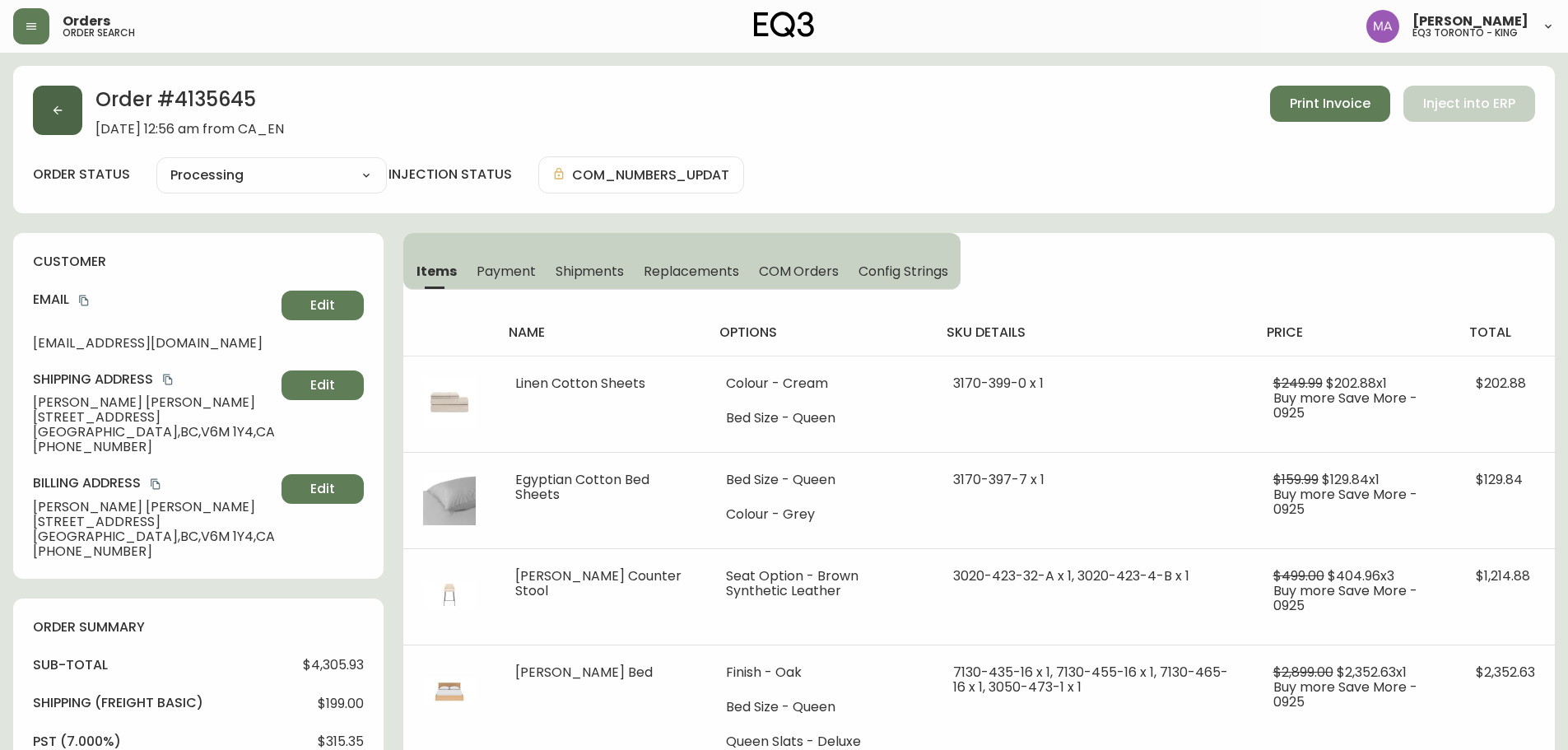
click at [83, 109] on div "Order # 4135645 [DATE] 12:56 am from CA_EN Print Invoice Inject into ERP" at bounding box center [784, 111] width 1502 height 51
click at [71, 109] on button "button" at bounding box center [58, 110] width 50 height 50
